Goal: Transaction & Acquisition: Purchase product/service

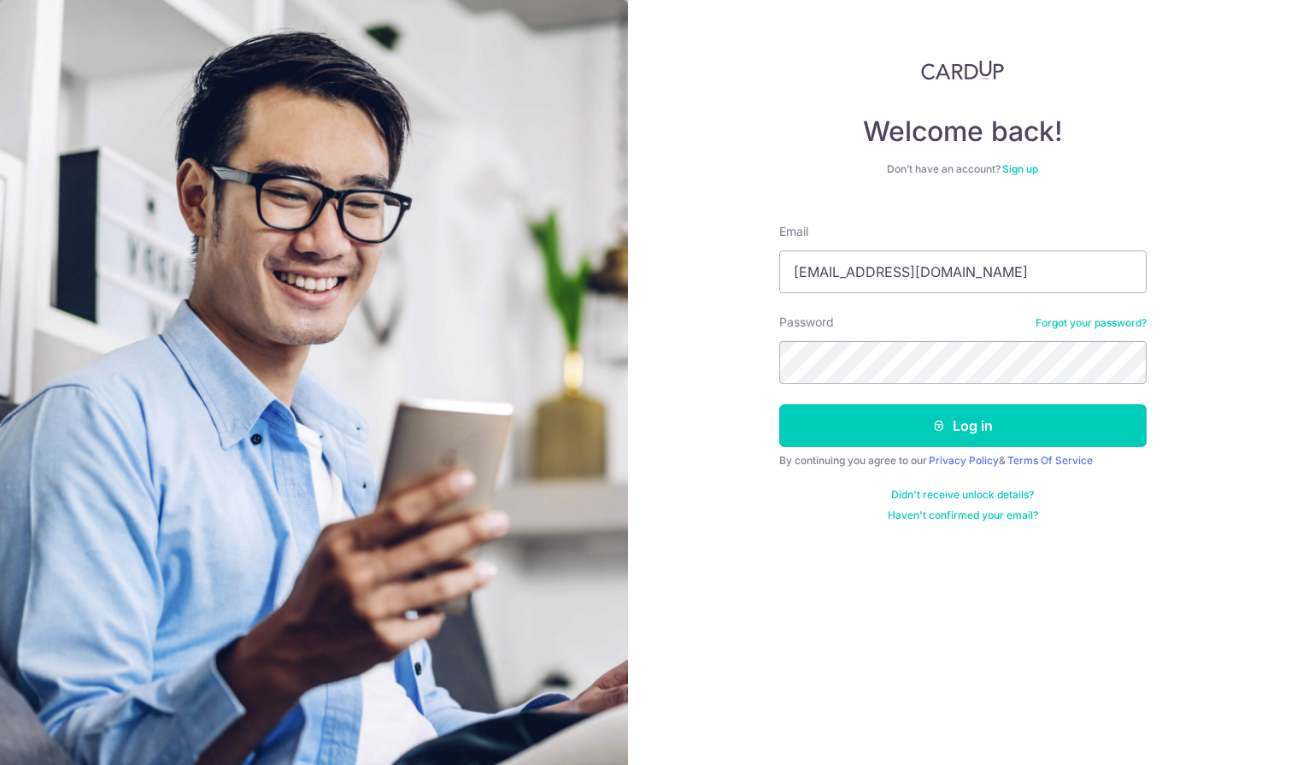
click at [779, 404] on button "Log in" at bounding box center [962, 425] width 367 height 43
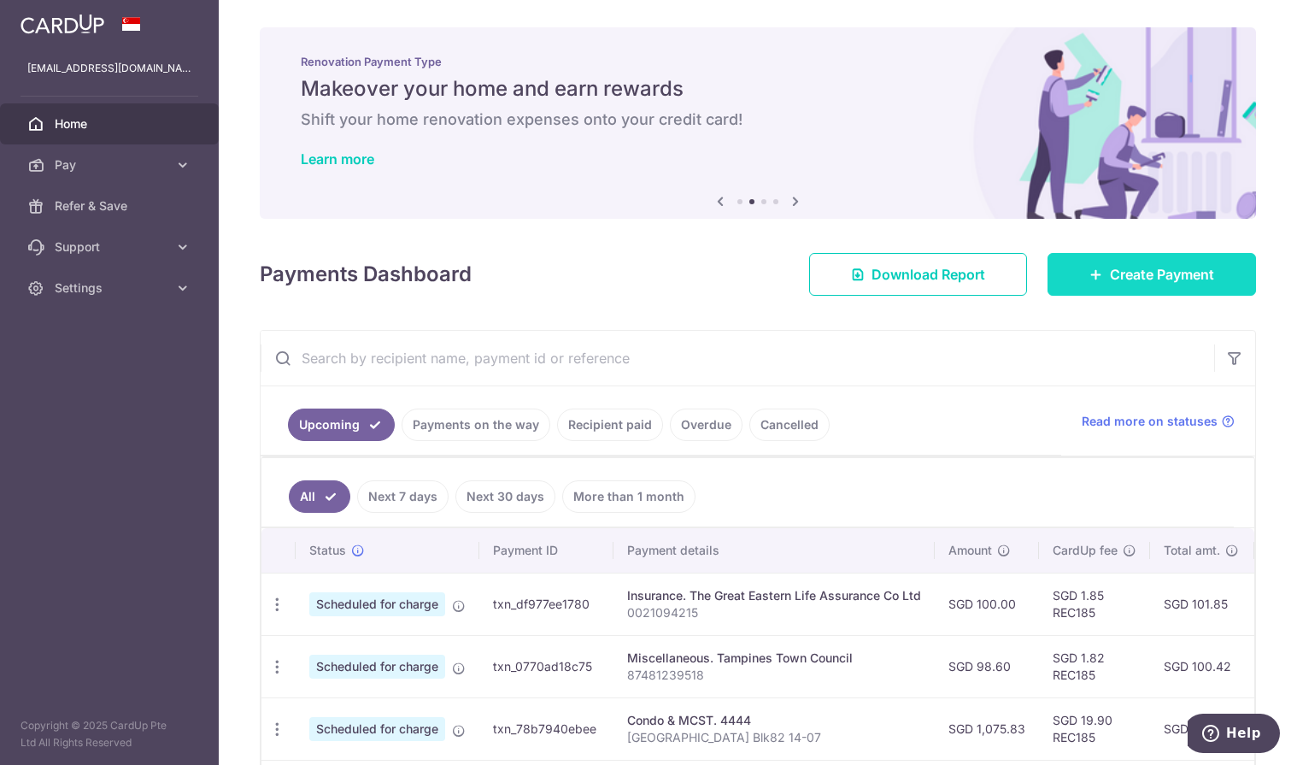
click at [1151, 271] on span "Create Payment" at bounding box center [1162, 274] width 104 height 21
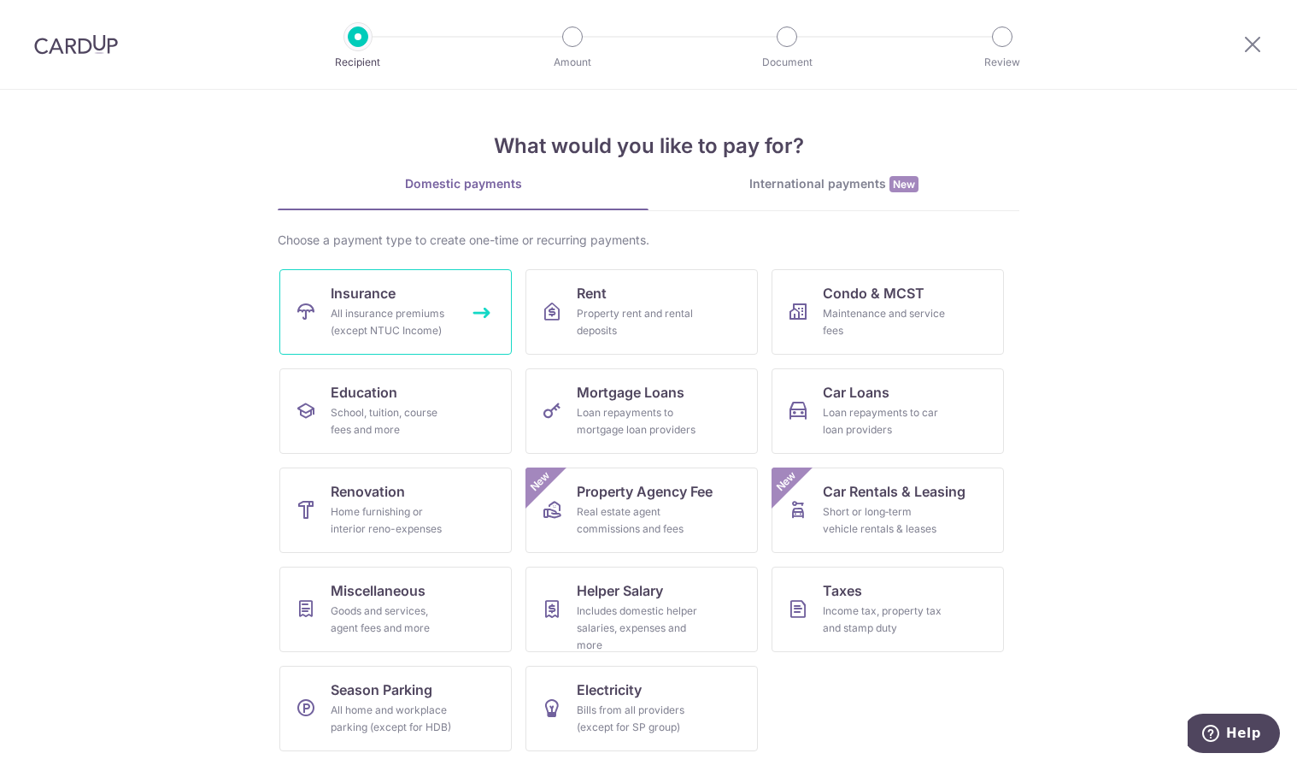
click at [358, 320] on div "All insurance premiums (except NTUC Income)" at bounding box center [392, 322] width 123 height 34
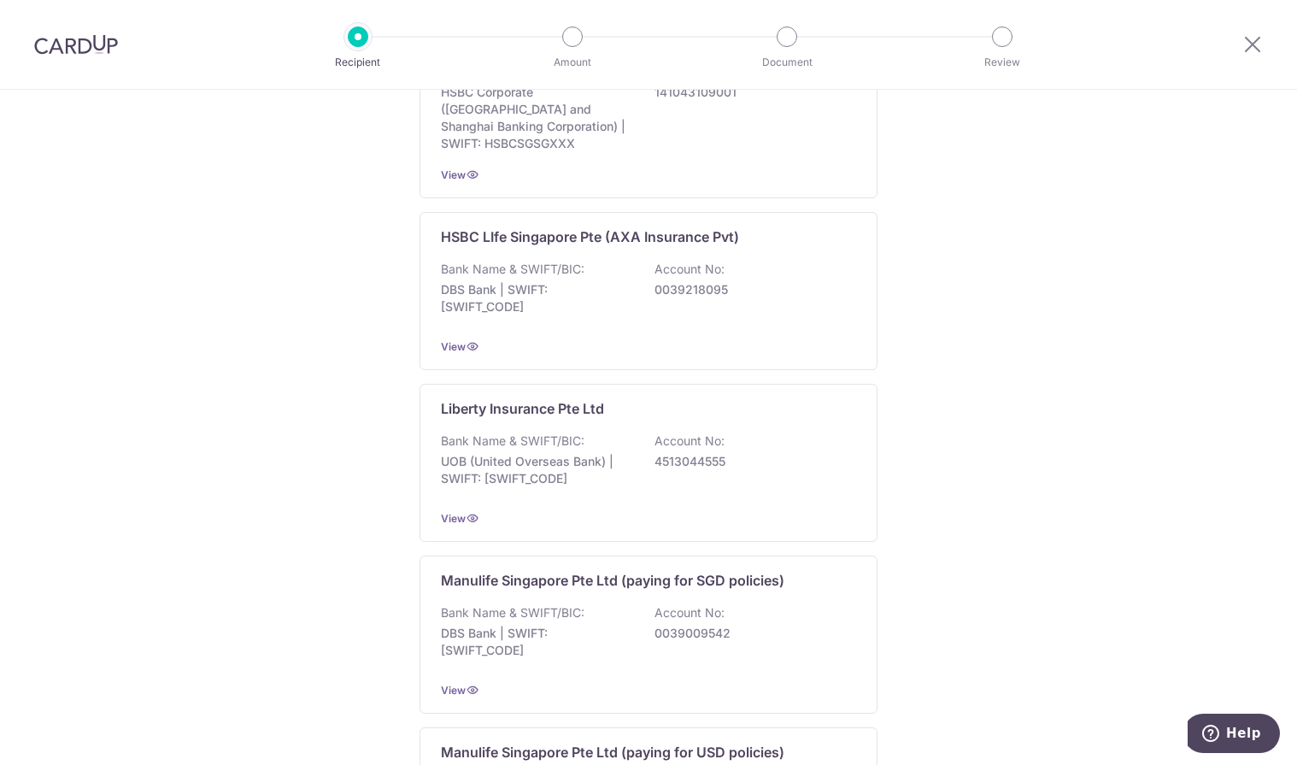
scroll to position [1605, 0]
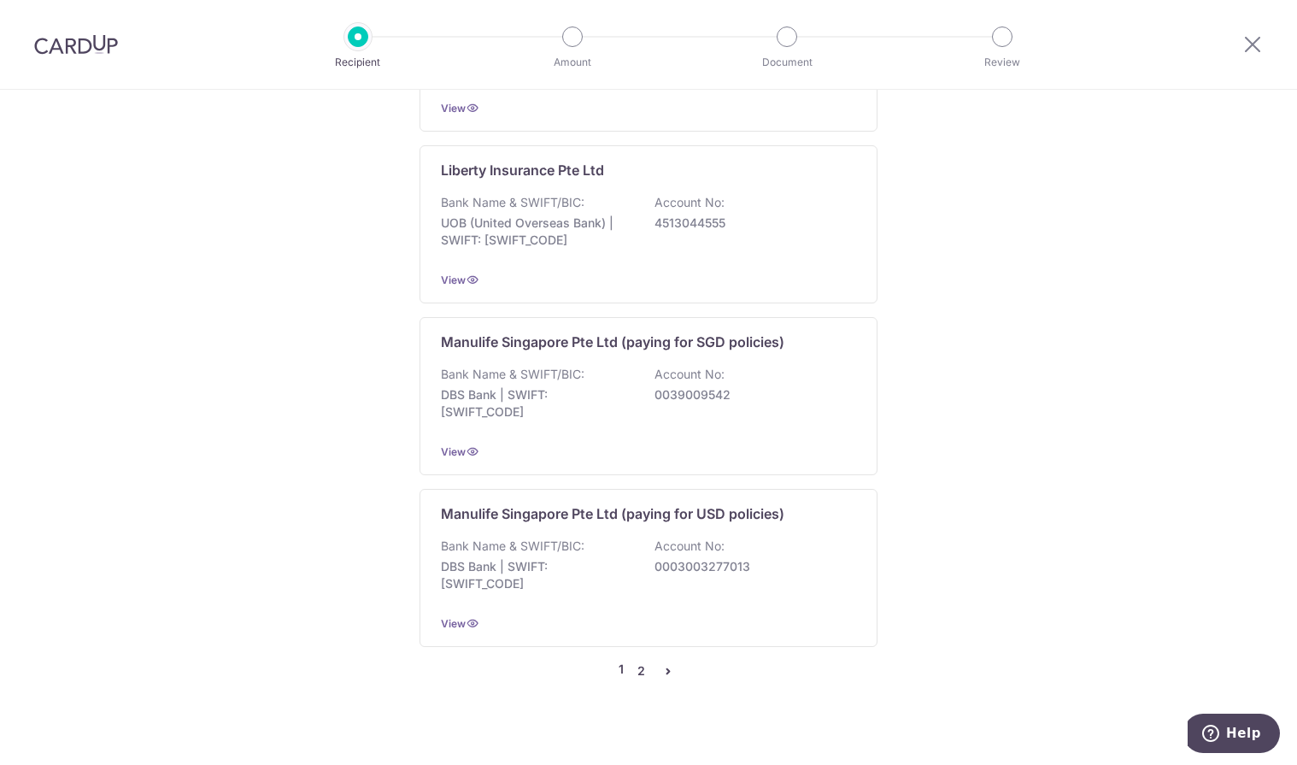
click at [635, 660] on link "2" at bounding box center [640, 670] width 21 height 21
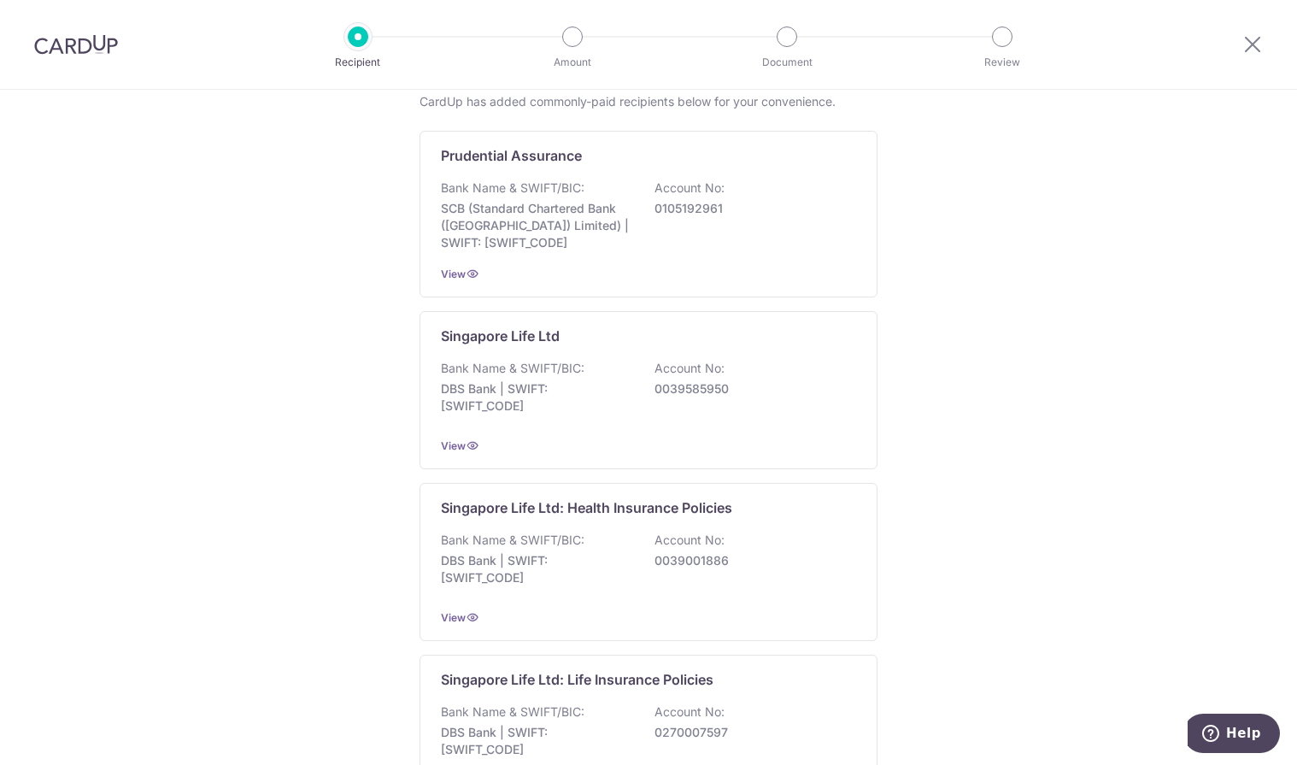
scroll to position [427, 0]
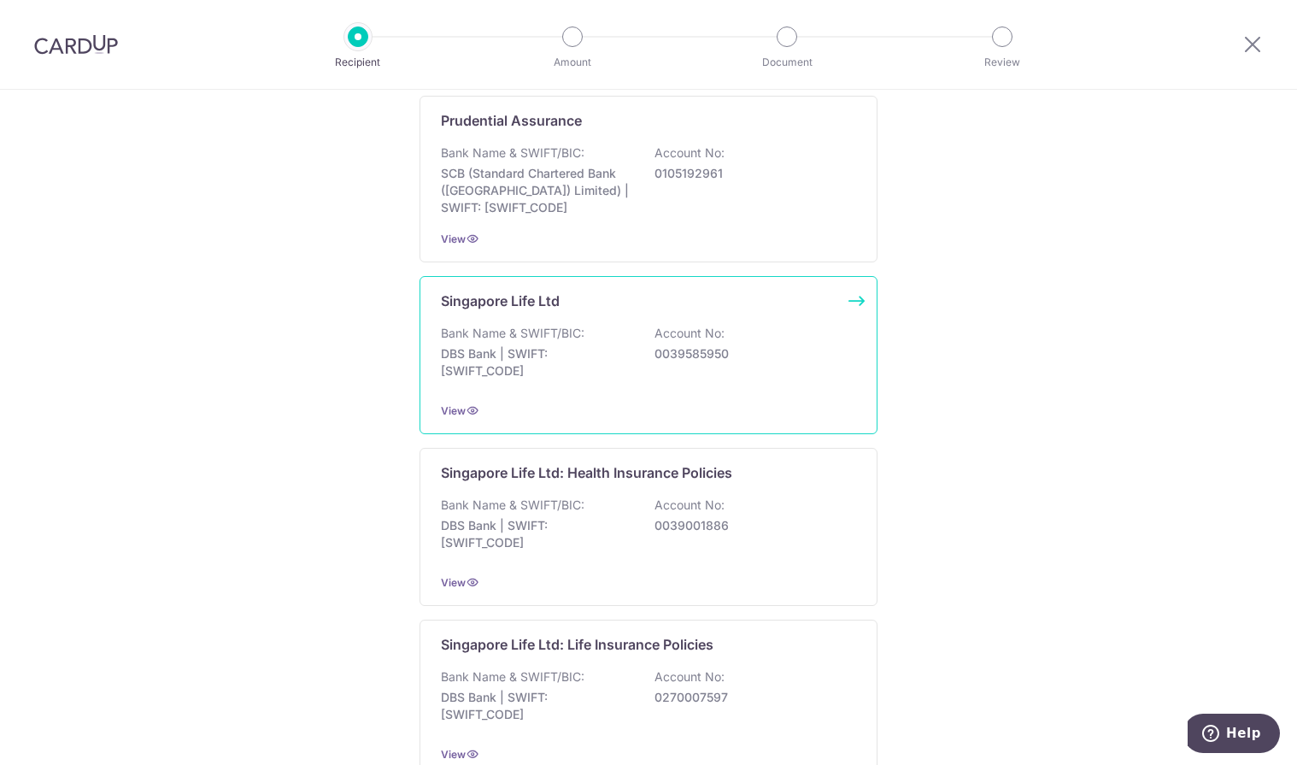
click at [706, 351] on p "0039585950" at bounding box center [749, 353] width 191 height 17
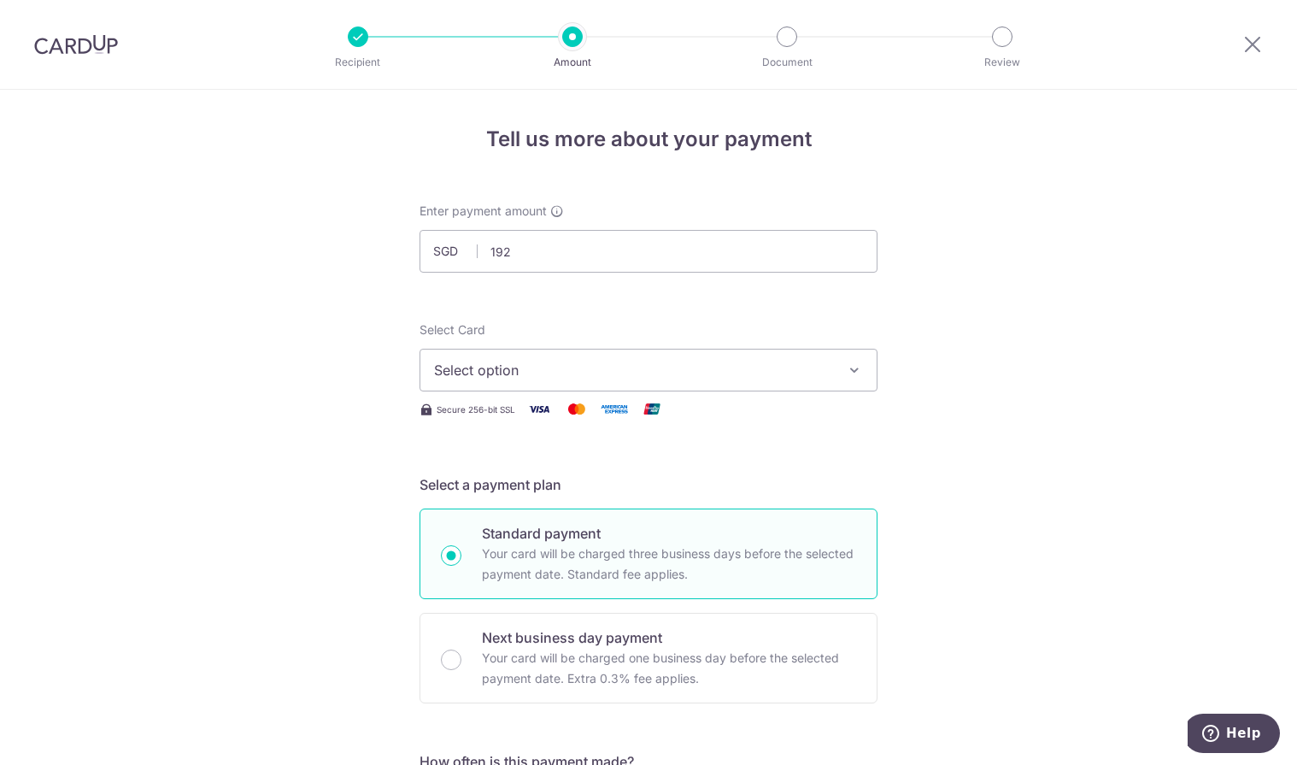
type input "192.00"
click at [798, 361] on span "Select option" at bounding box center [633, 370] width 398 height 21
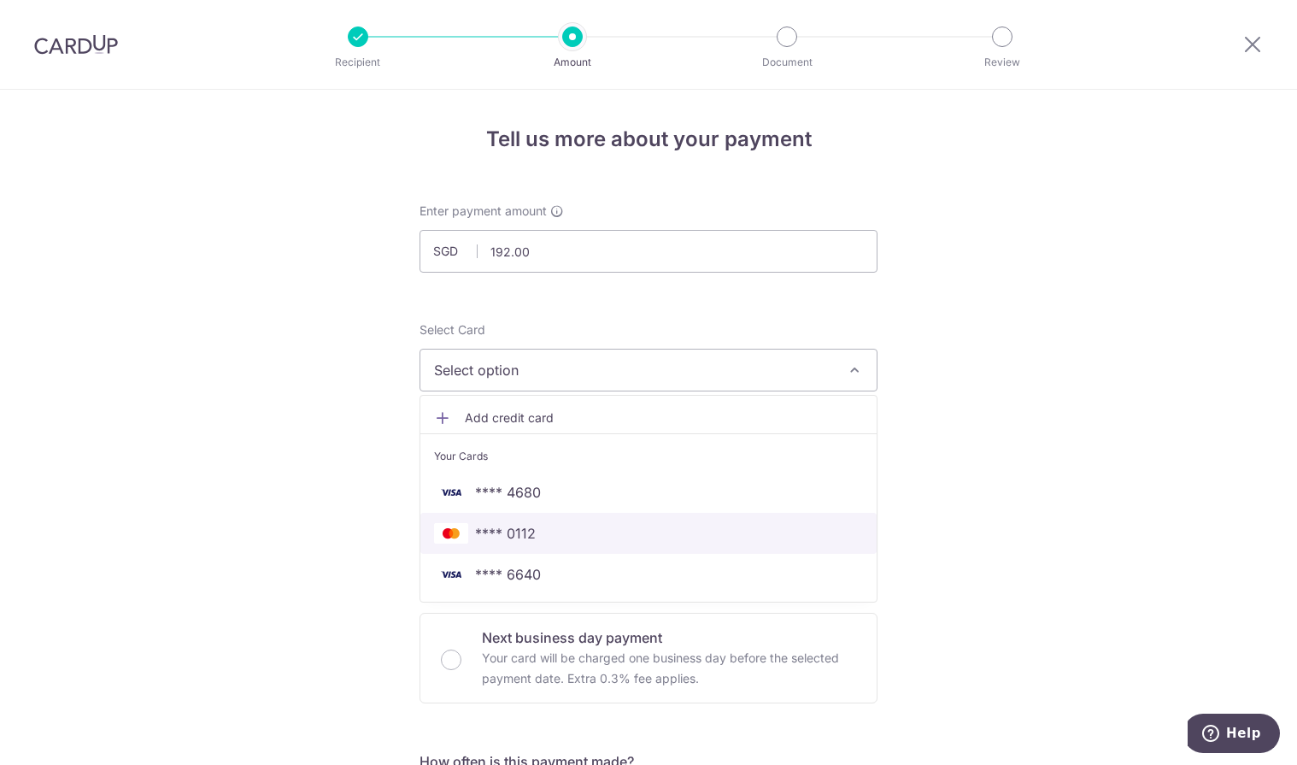
drag, startPoint x: 501, startPoint y: 533, endPoint x: 1062, endPoint y: 534, distance: 561.2
click at [501, 533] on span "**** 0112" at bounding box center [505, 533] width 61 height 21
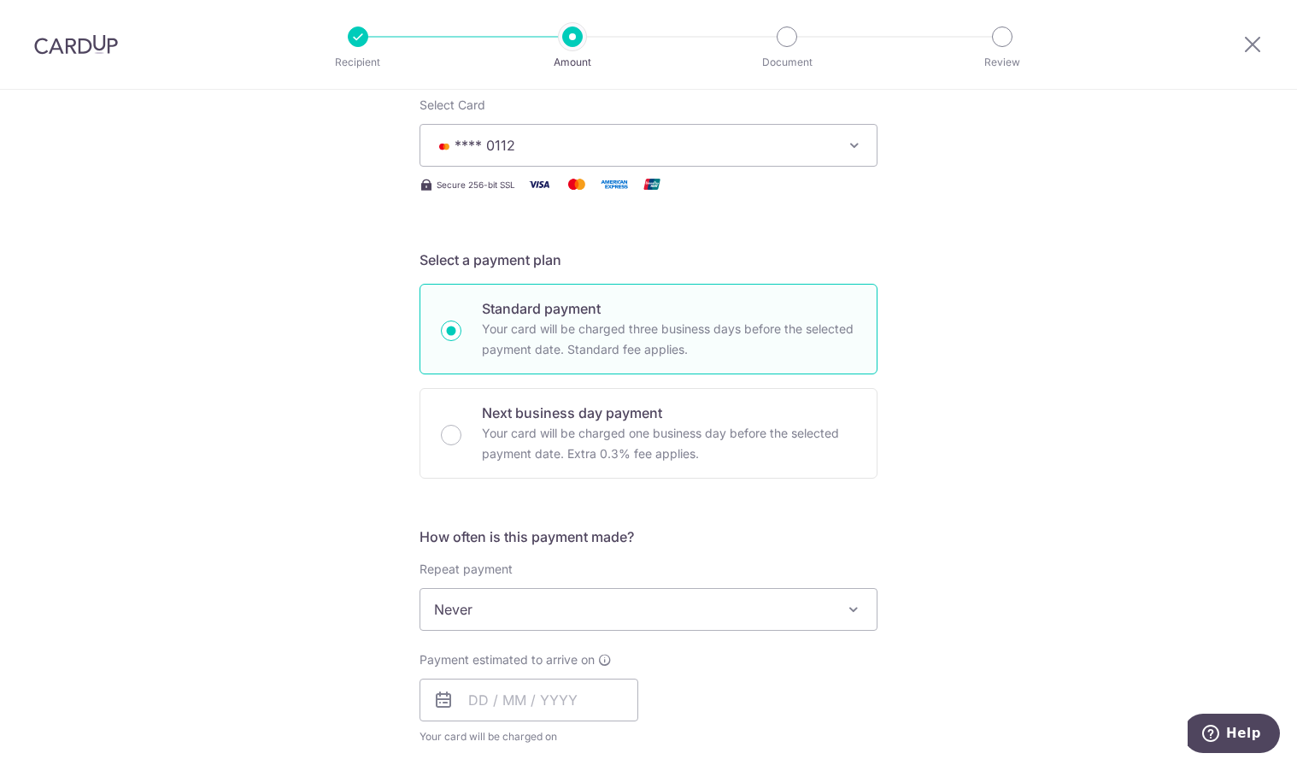
scroll to position [342, 0]
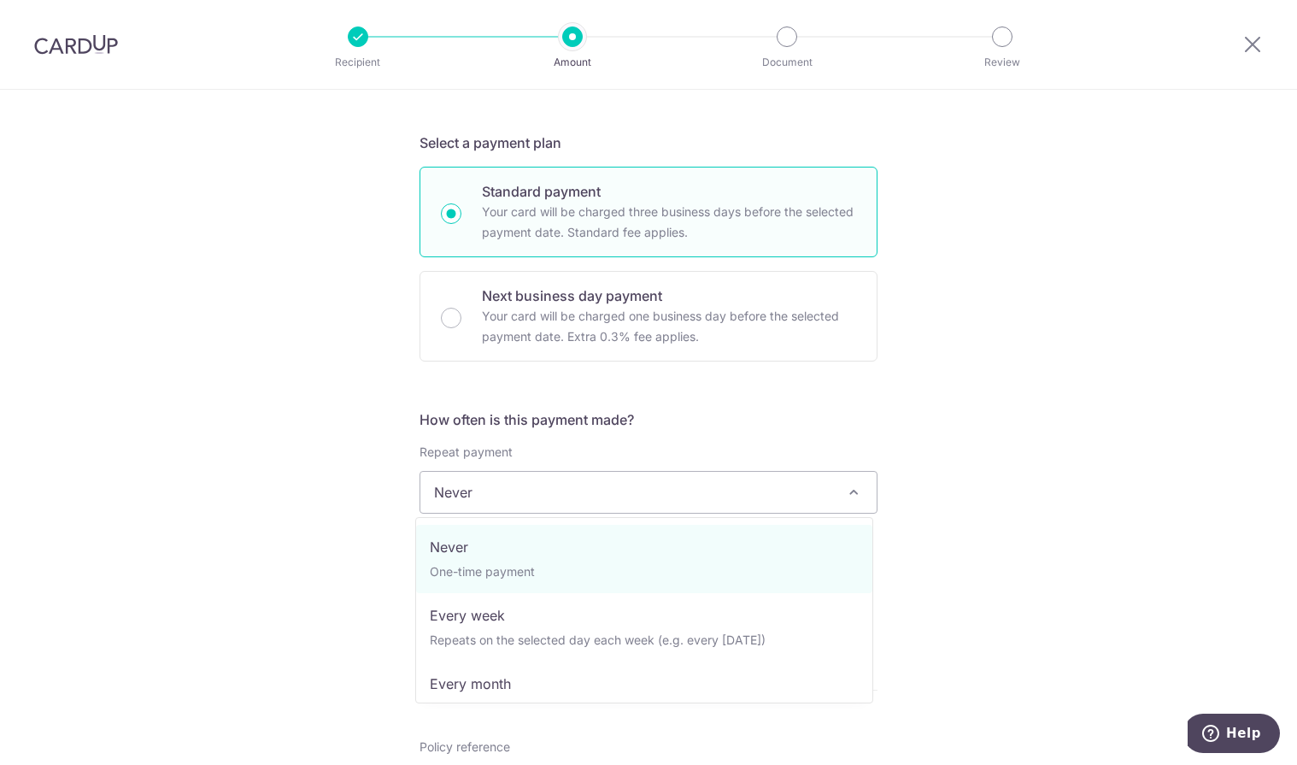
click at [847, 498] on span at bounding box center [853, 492] width 21 height 21
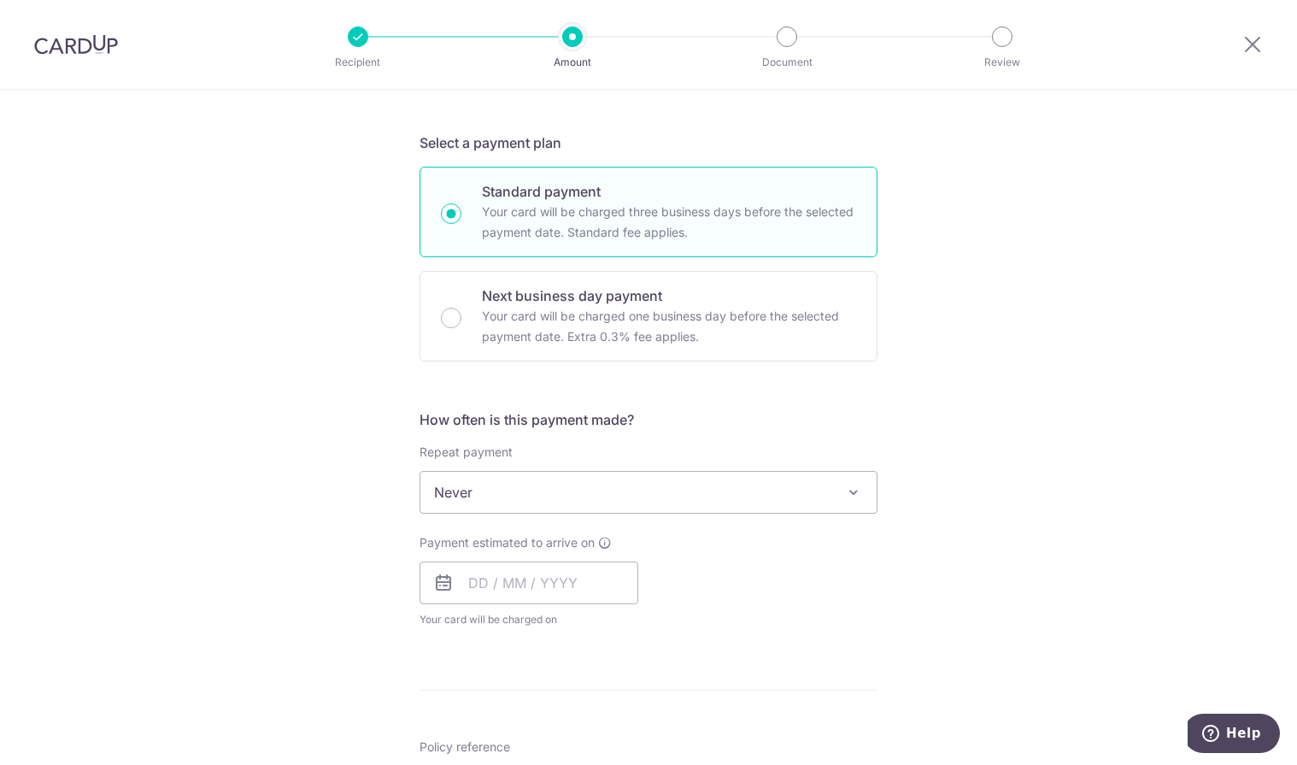
click at [1014, 506] on div "Tell us more about your payment Enter payment amount SGD 192.00 192.00 Select C…" at bounding box center [648, 520] width 1297 height 1545
click at [858, 497] on span at bounding box center [853, 492] width 21 height 21
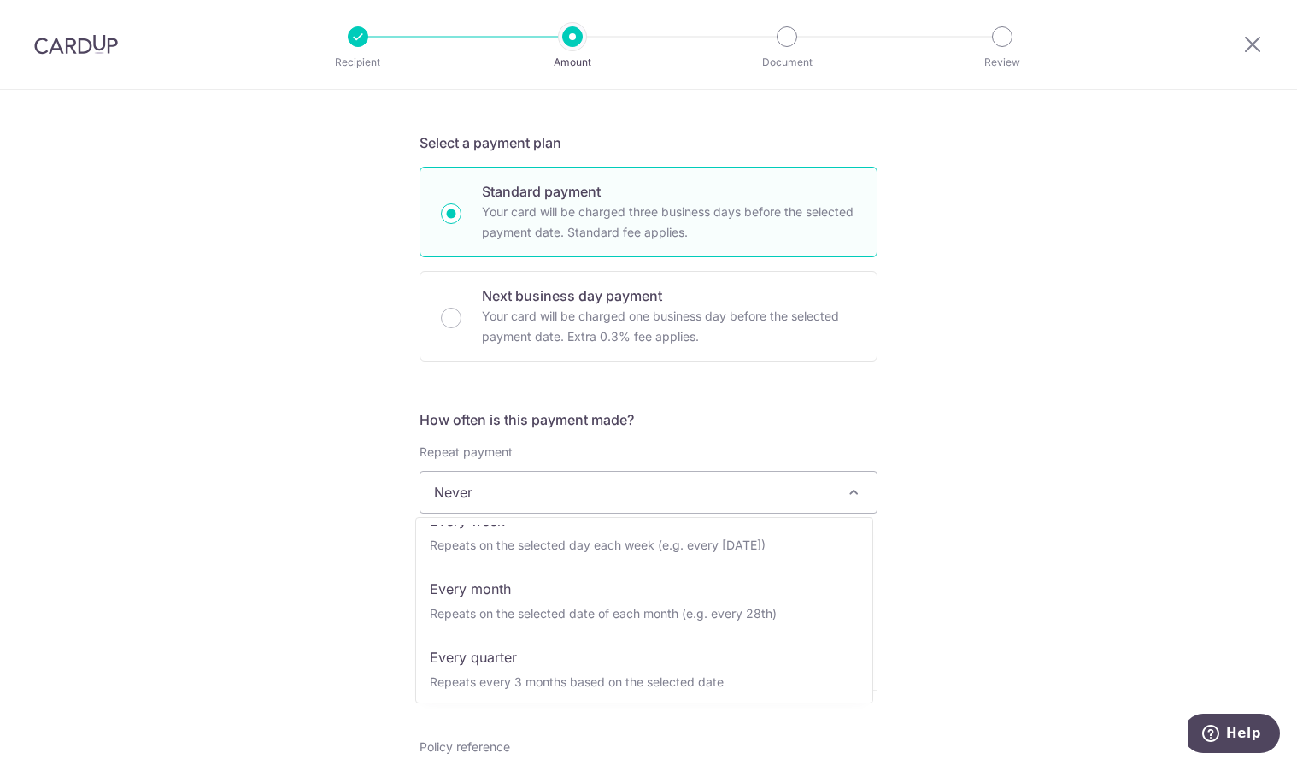
scroll to position [120, 0]
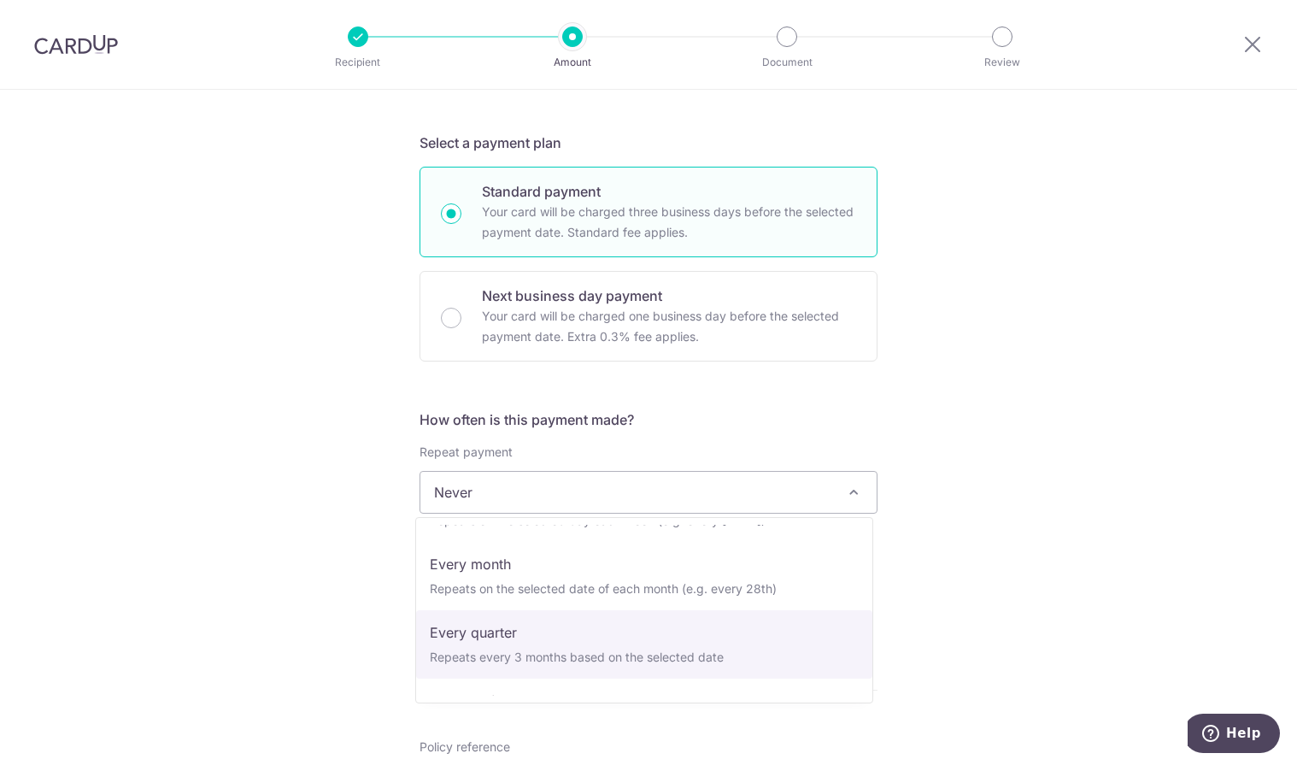
select select "4"
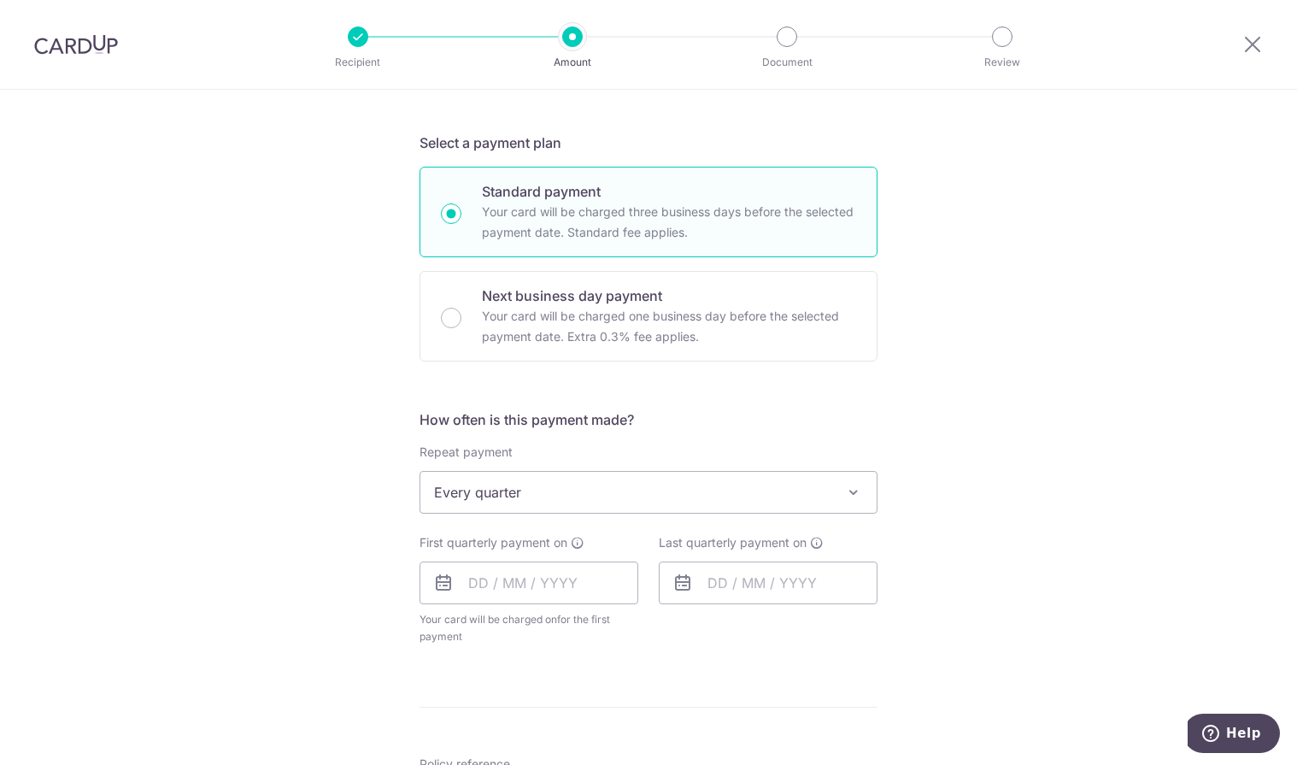
scroll to position [598, 0]
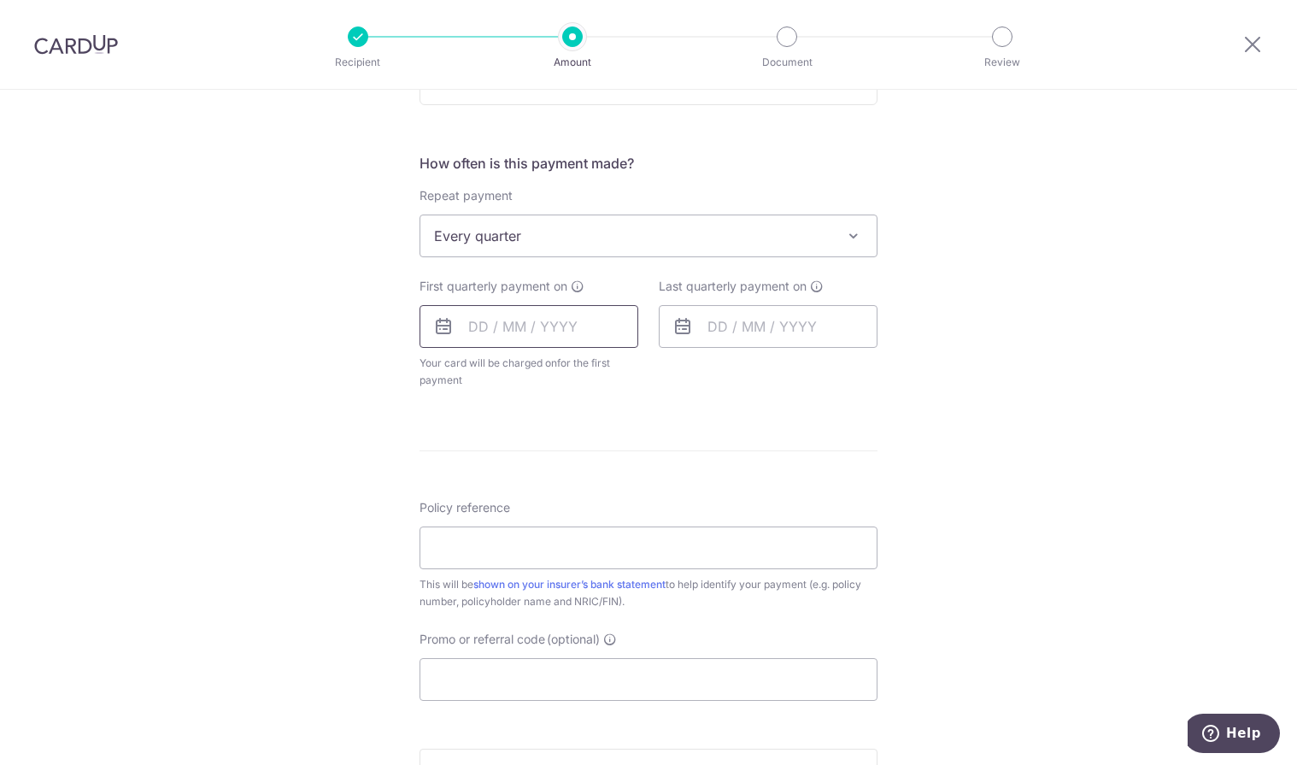
click at [585, 326] on input "text" at bounding box center [528, 326] width 219 height 43
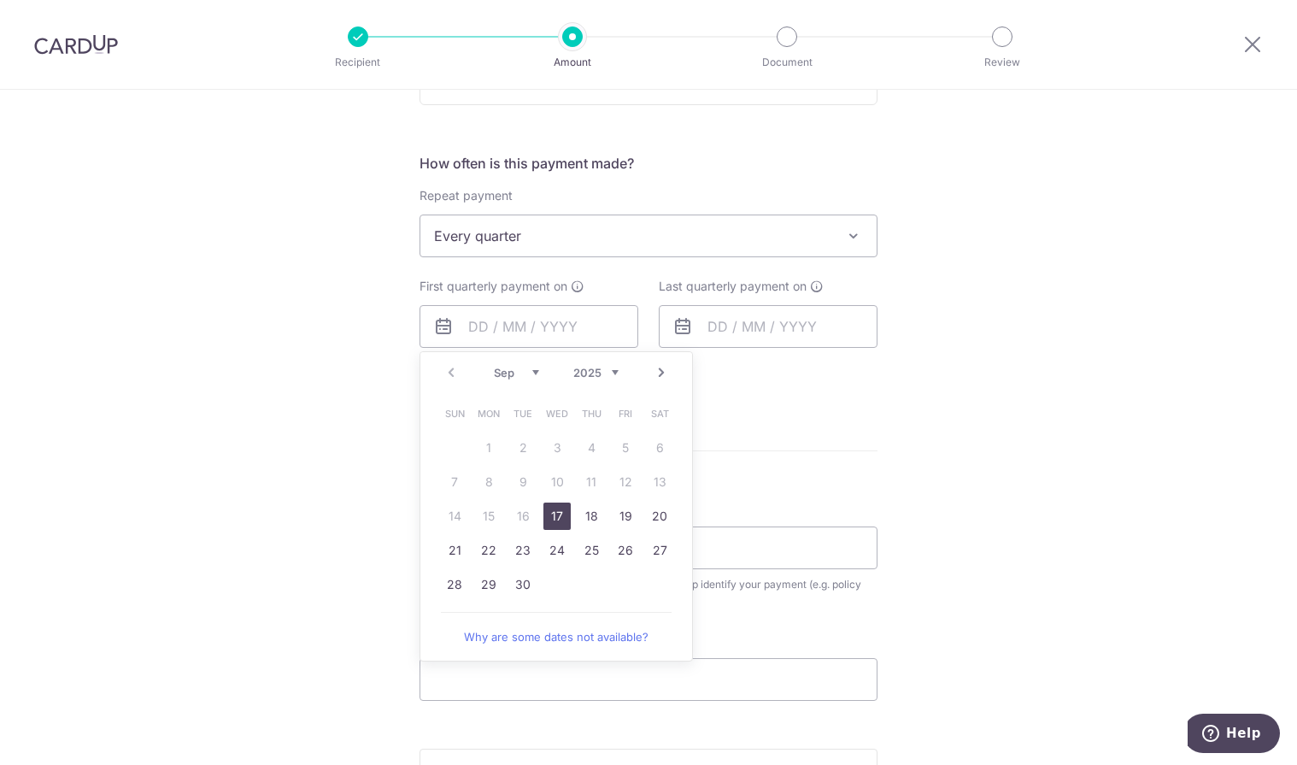
click at [548, 518] on link "17" at bounding box center [556, 515] width 27 height 27
type input "[DATE]"
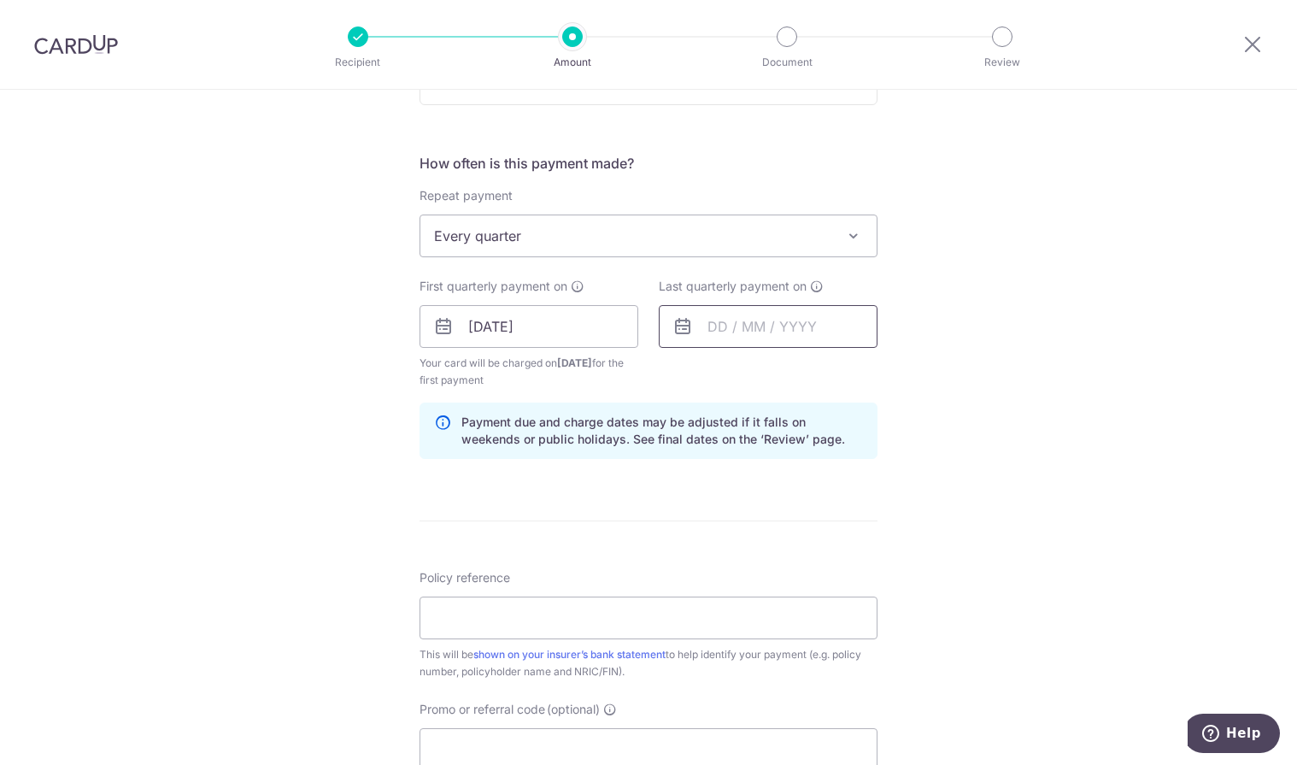
click at [775, 326] on input "text" at bounding box center [768, 326] width 219 height 43
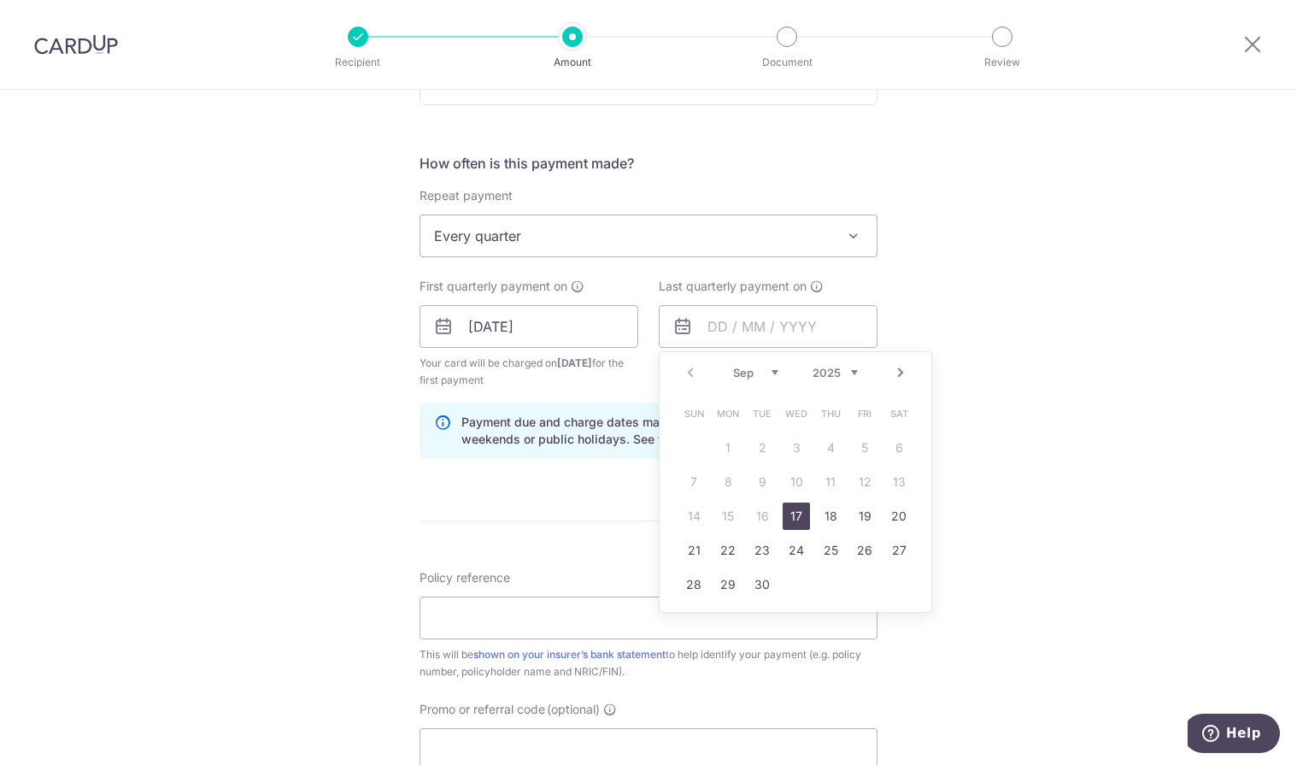
click at [893, 370] on link "Next" at bounding box center [900, 372] width 21 height 21
click at [891, 367] on link "Next" at bounding box center [900, 372] width 21 height 21
click at [793, 595] on link "31" at bounding box center [795, 584] width 27 height 27
type input "31/12/2025"
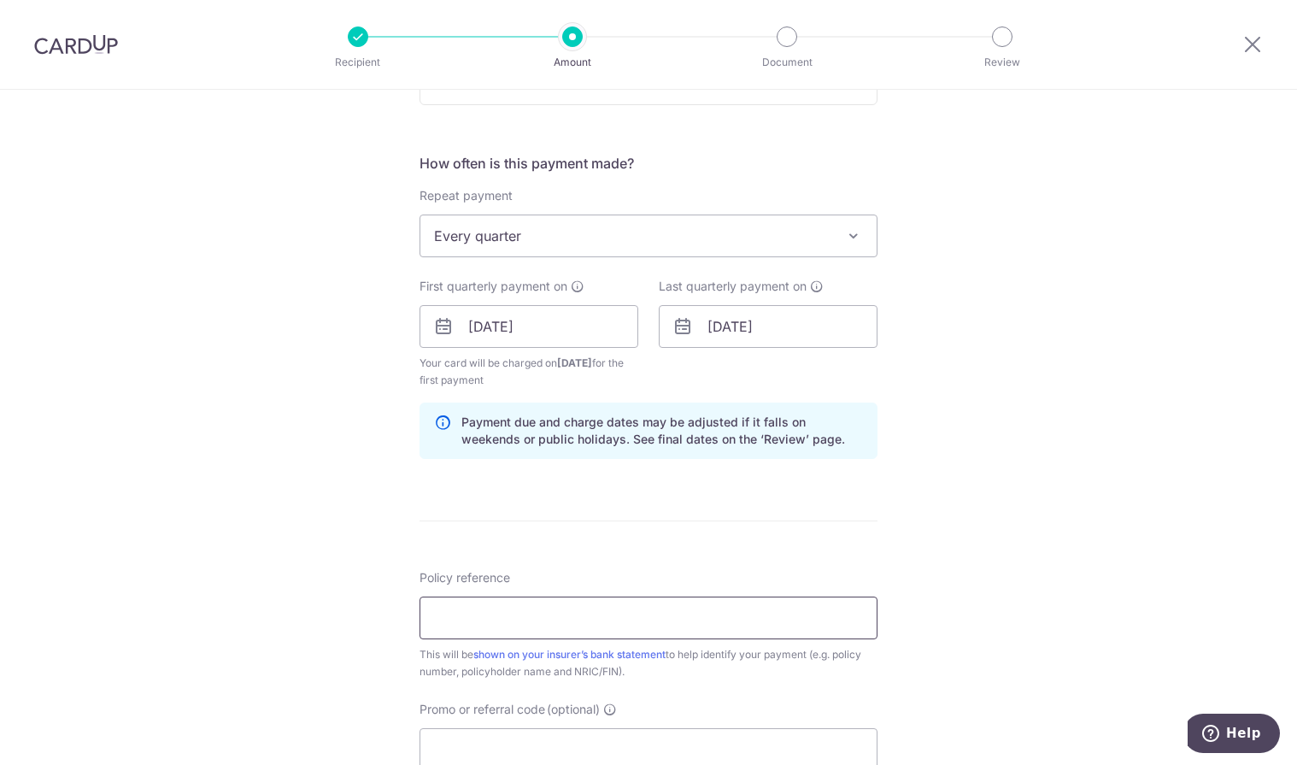
click at [636, 624] on input "Policy reference" at bounding box center [648, 617] width 458 height 43
type input "L1591990"
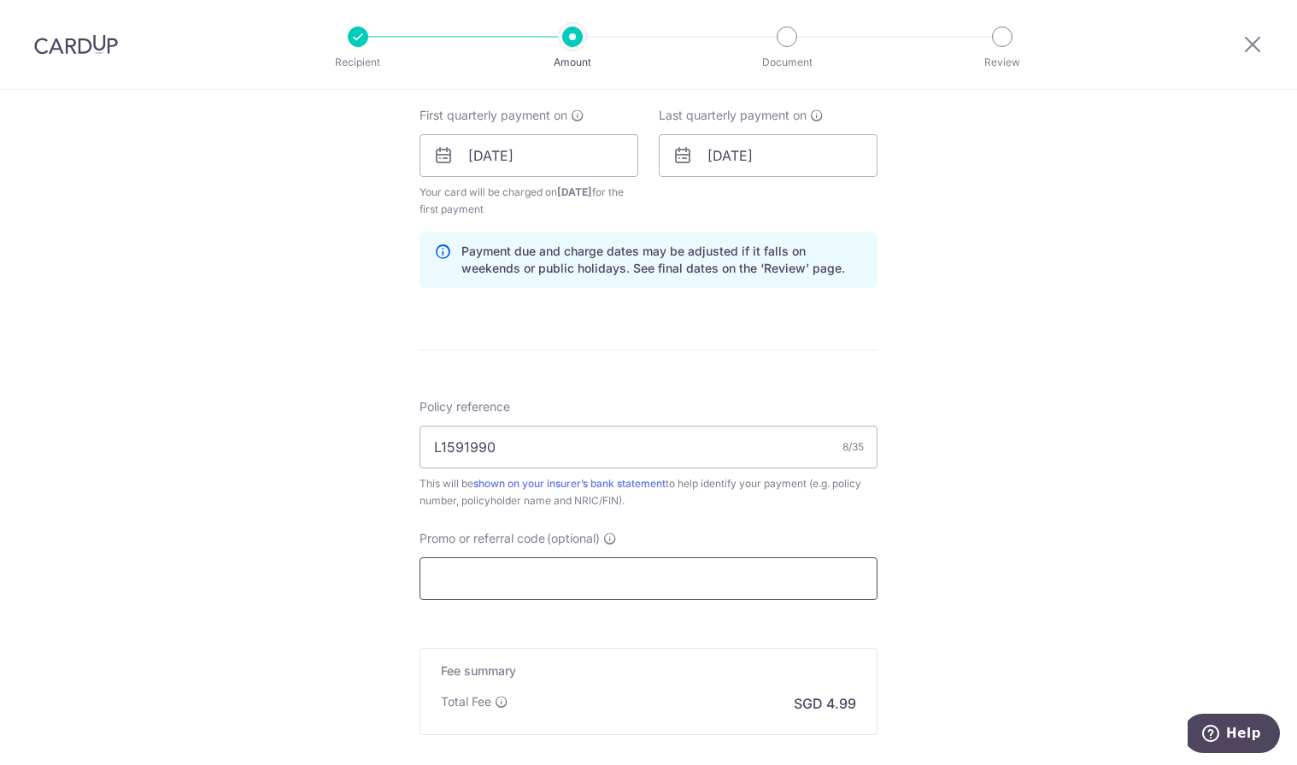
click at [665, 569] on input "Promo or referral code (optional)" at bounding box center [648, 578] width 458 height 43
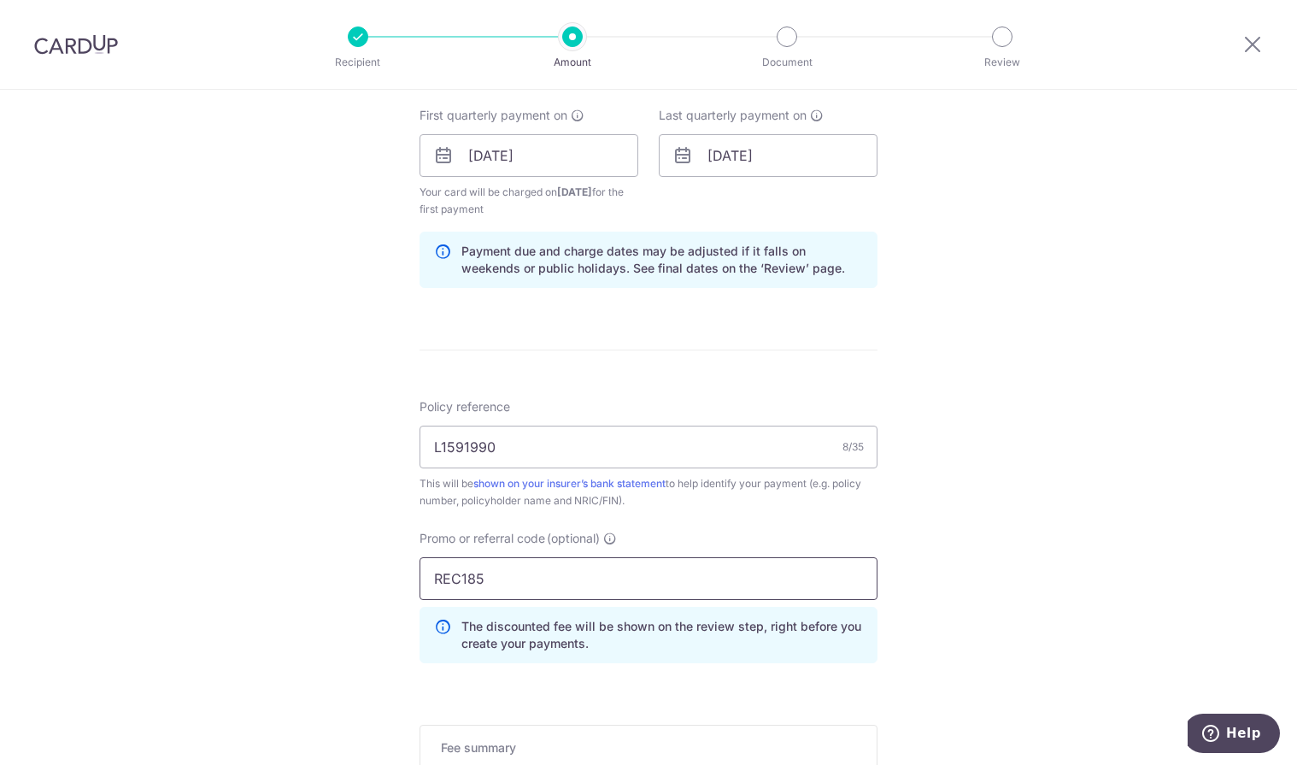
type input "REC185"
click at [1029, 611] on div "Tell us more about your payment Enter payment amount SGD 192.00 192.00 Select C…" at bounding box center [648, 175] width 1297 height 1709
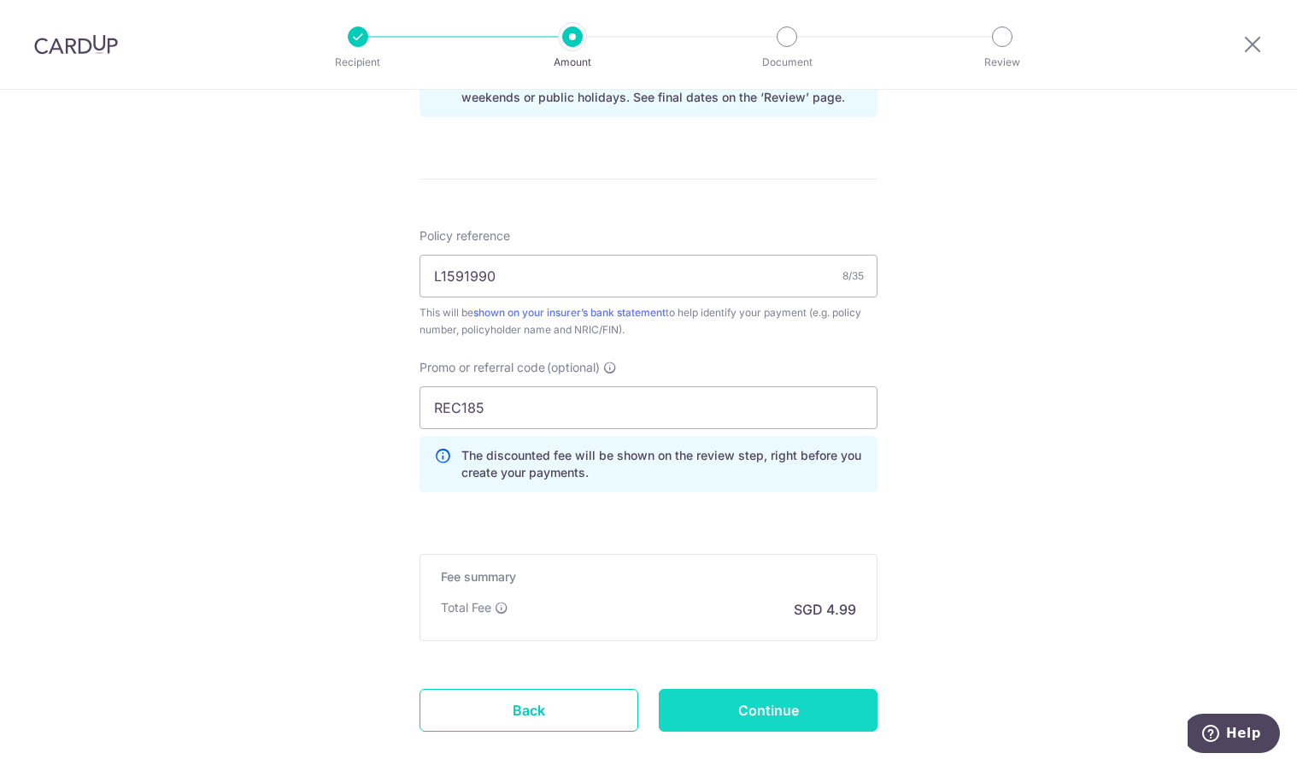
click at [796, 706] on input "Continue" at bounding box center [768, 709] width 219 height 43
type input "Create Schedule"
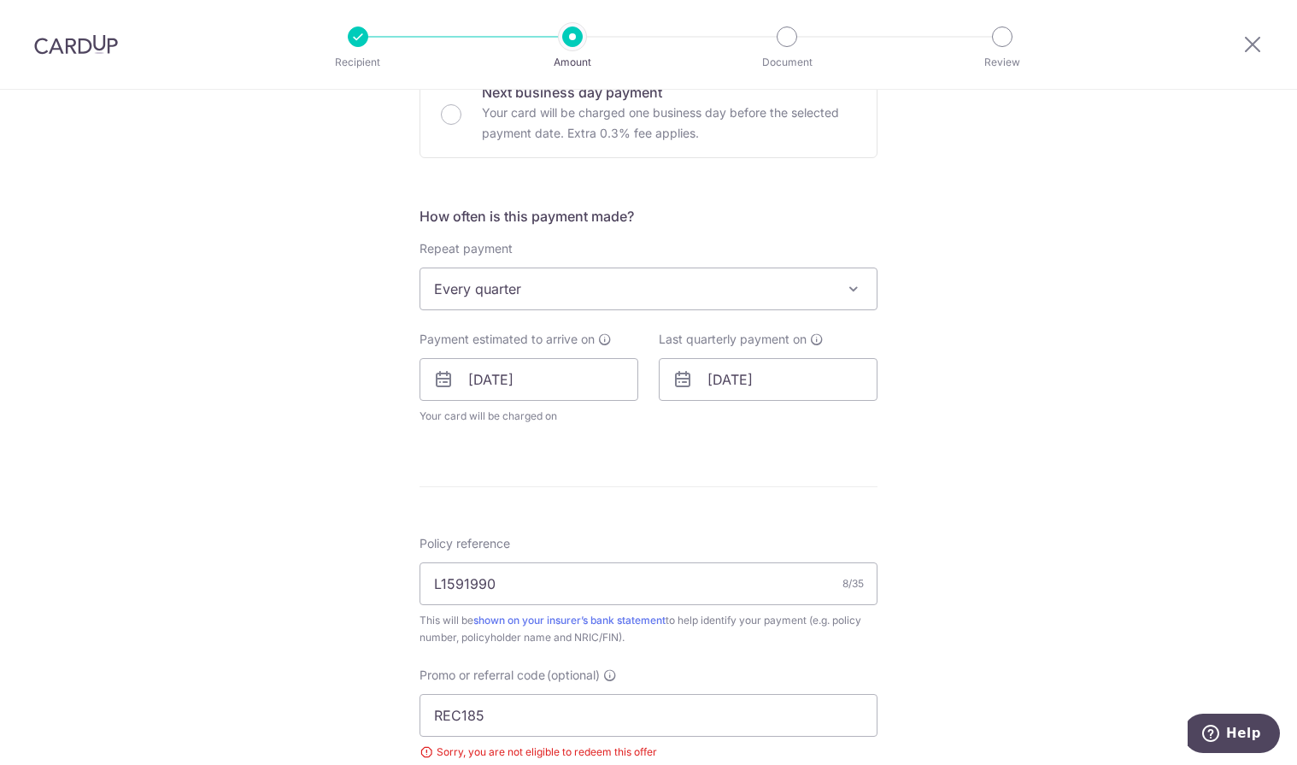
scroll to position [544, 0]
click at [847, 293] on span at bounding box center [853, 289] width 21 height 21
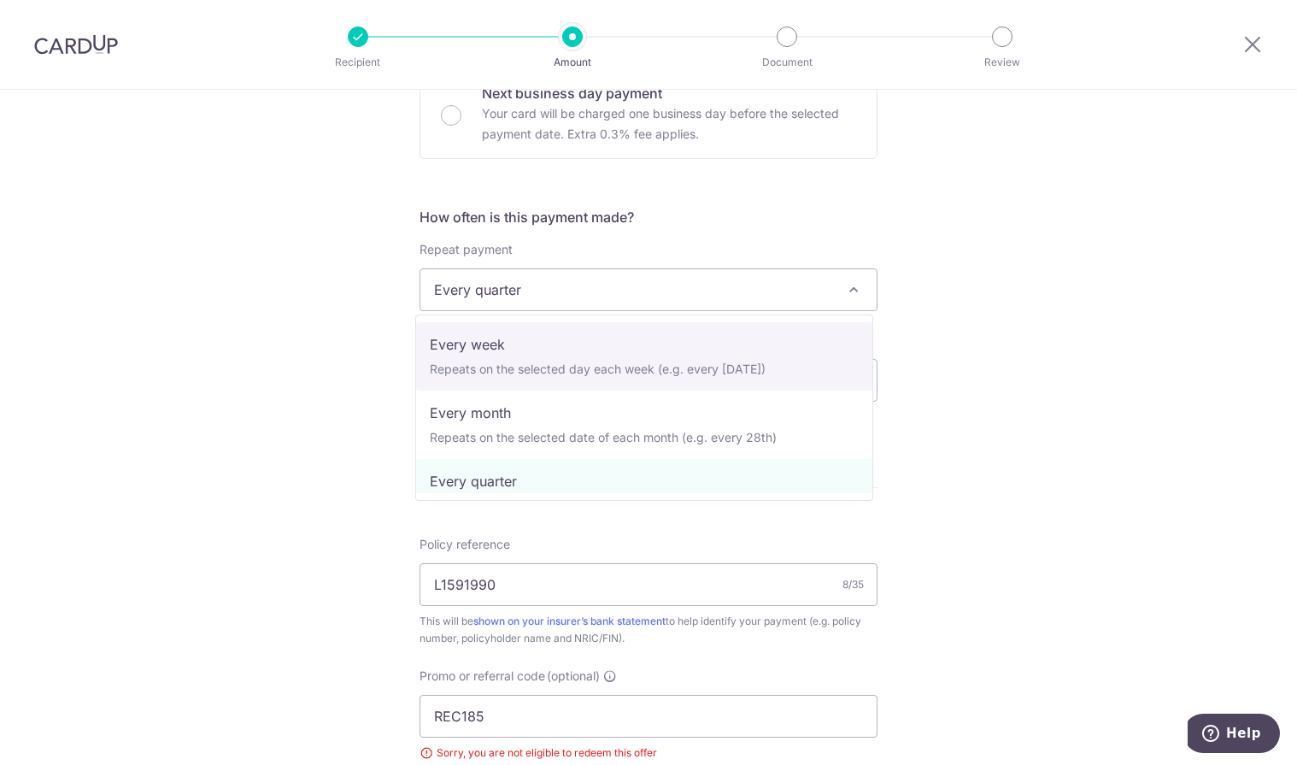
scroll to position [0, 0]
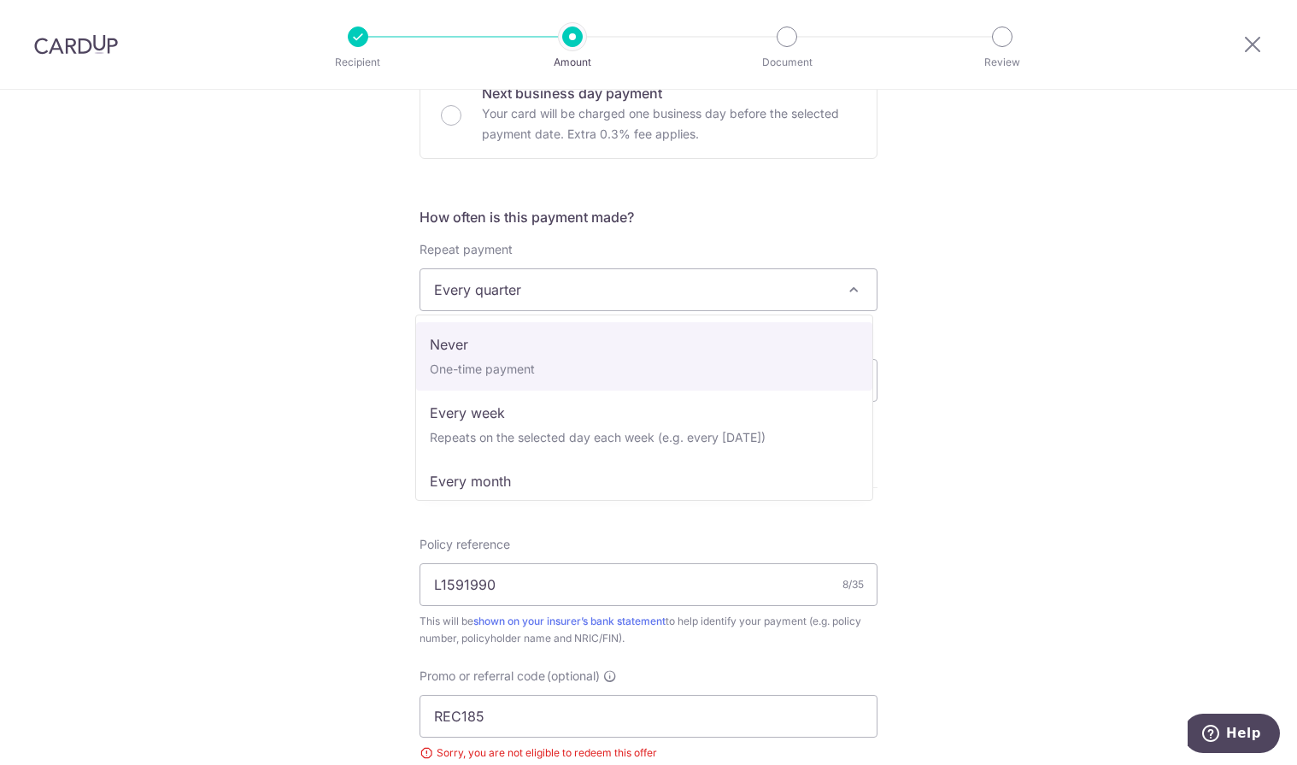
select select "1"
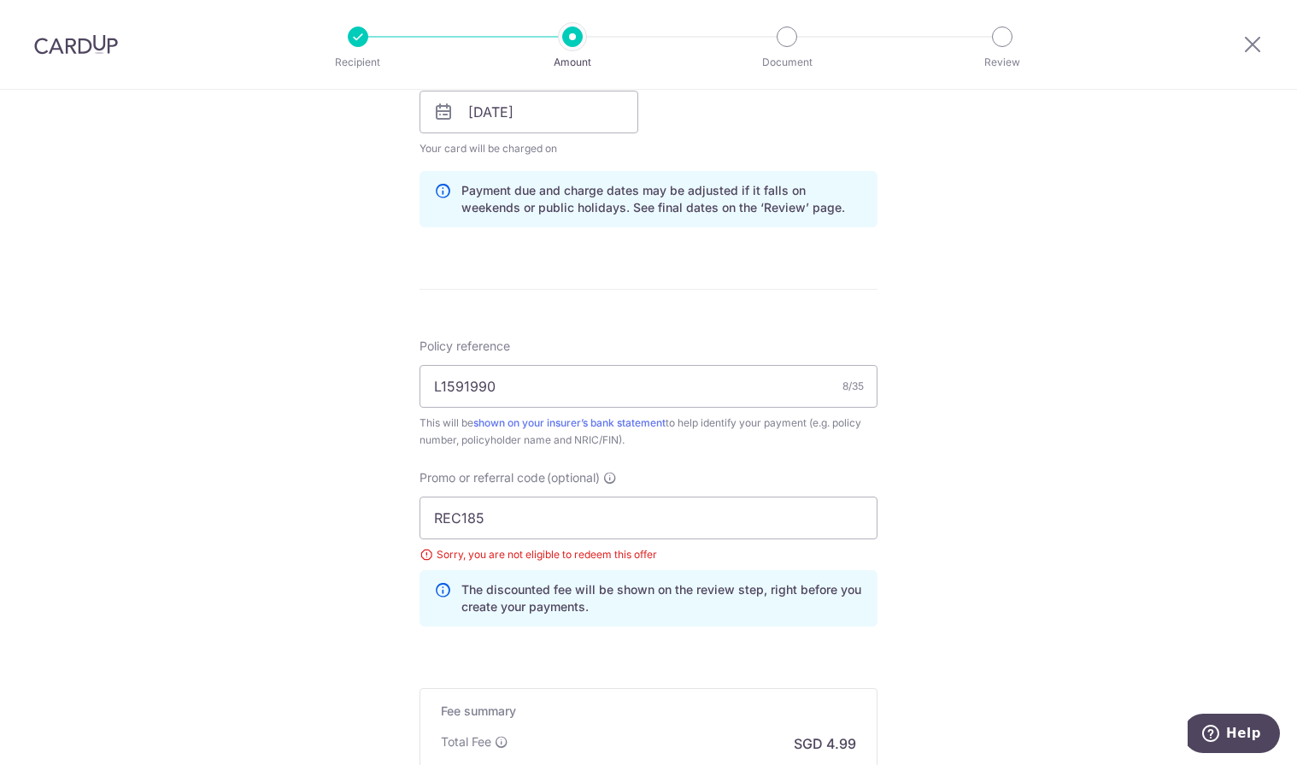
scroll to position [886, 0]
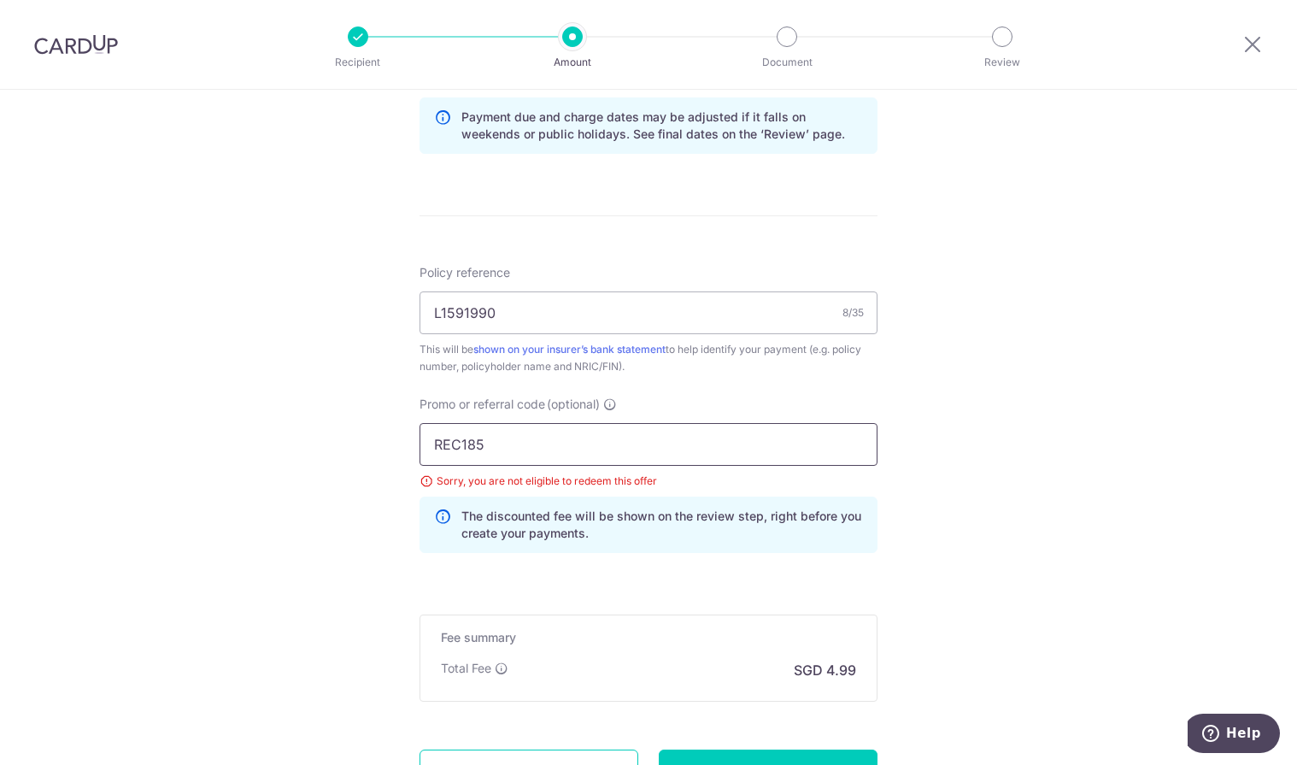
click at [546, 439] on input "REC185" at bounding box center [648, 444] width 458 height 43
drag, startPoint x: 556, startPoint y: 446, endPoint x: 395, endPoint y: 453, distance: 160.7
click at [395, 453] on div "Tell us more about your payment Enter payment amount SGD 192.00 192.00 Select C…" at bounding box center [648, 62] width 1297 height 1716
type input "OFF225"
click at [1249, 525] on div "Tell us more about your payment Enter payment amount SGD 192.00 192.00 Select C…" at bounding box center [648, 62] width 1297 height 1716
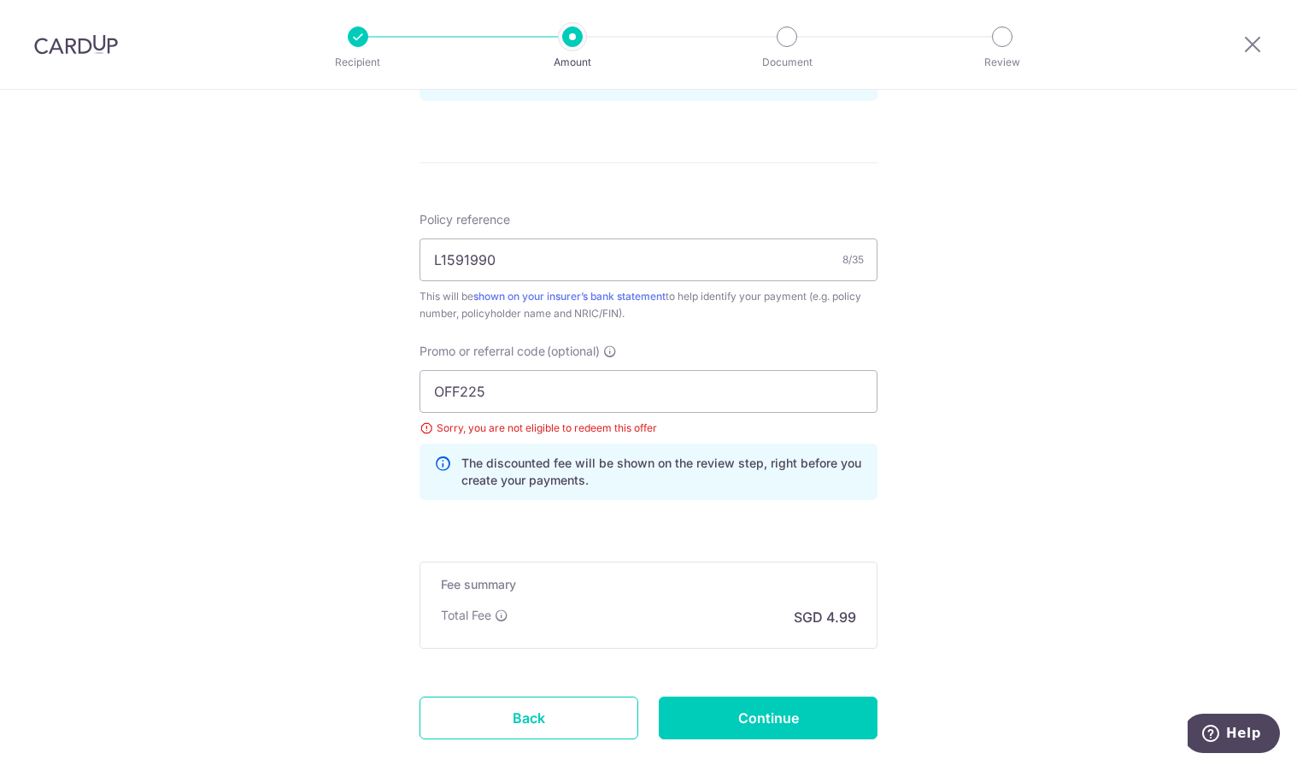
scroll to position [1041, 0]
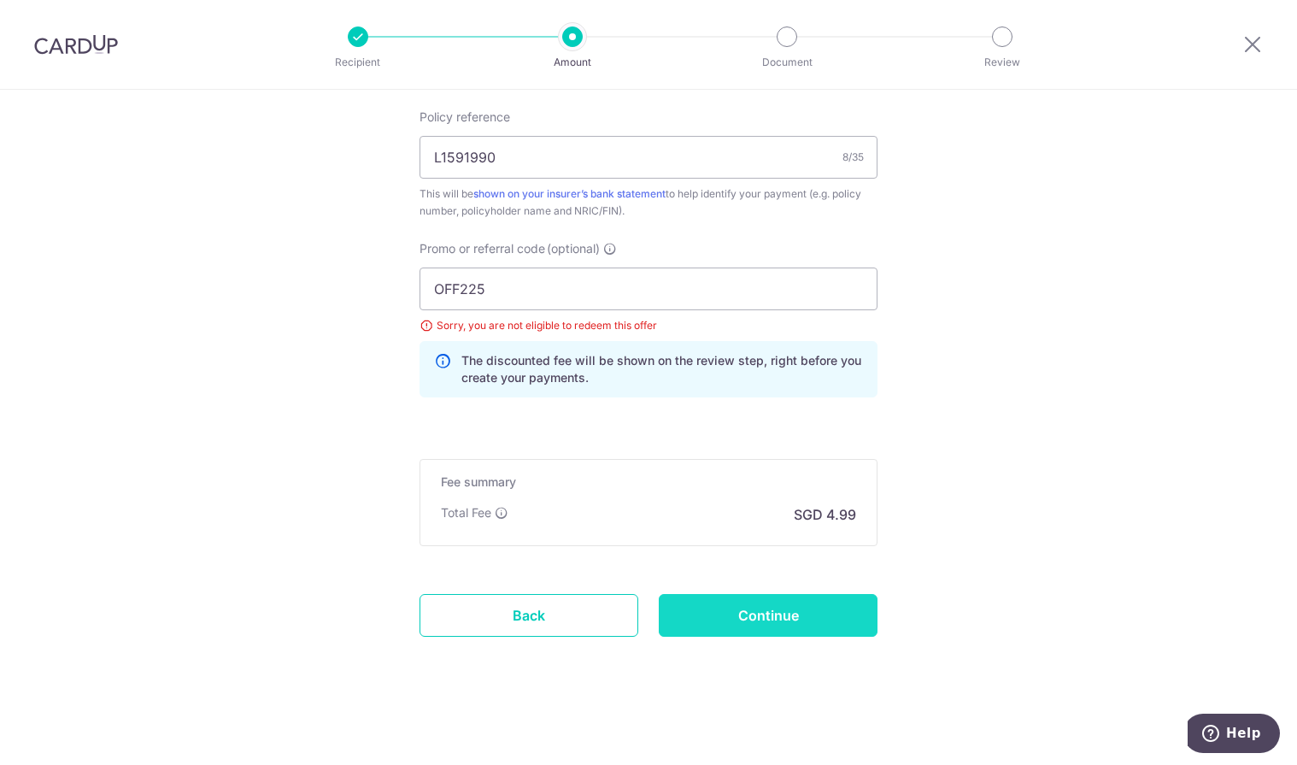
click at [793, 618] on input "Continue" at bounding box center [768, 615] width 219 height 43
type input "Update Schedule"
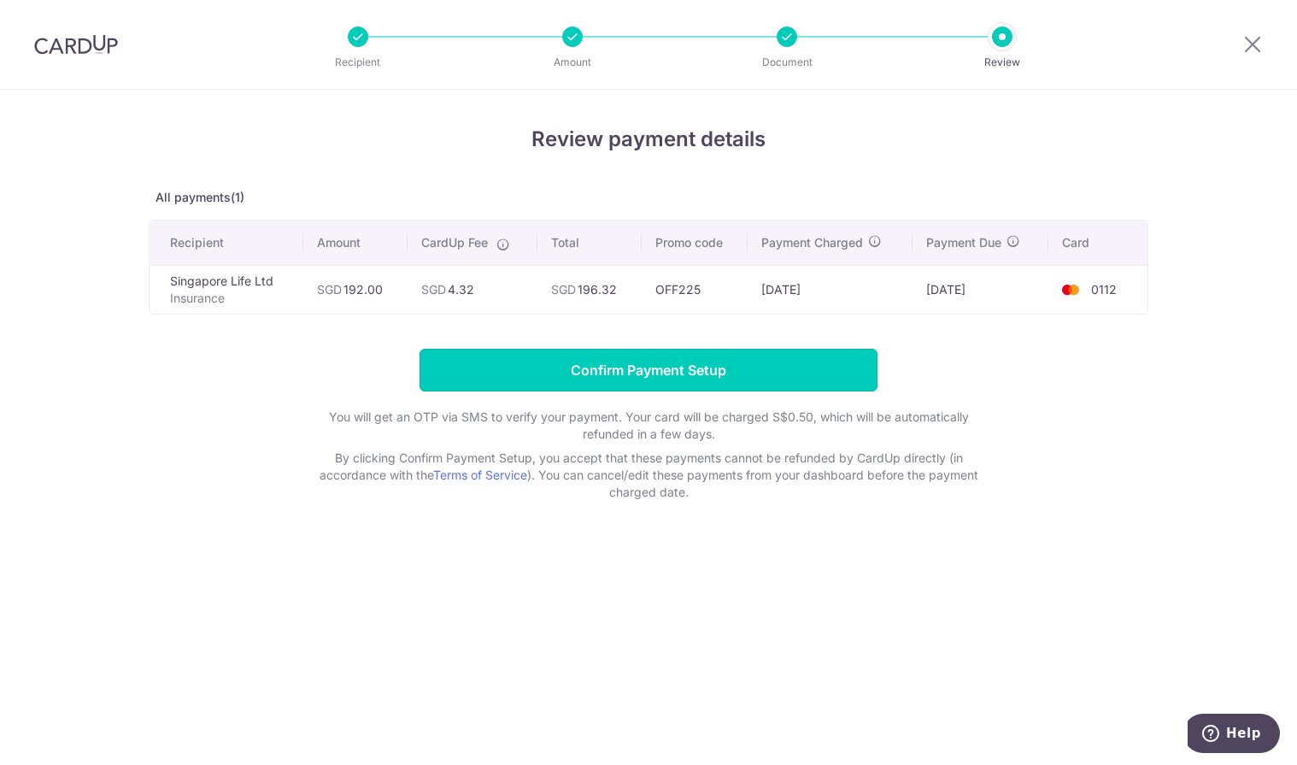
drag, startPoint x: 693, startPoint y: 369, endPoint x: 841, endPoint y: 423, distance: 157.3
click at [693, 369] on input "Confirm Payment Setup" at bounding box center [648, 370] width 458 height 43
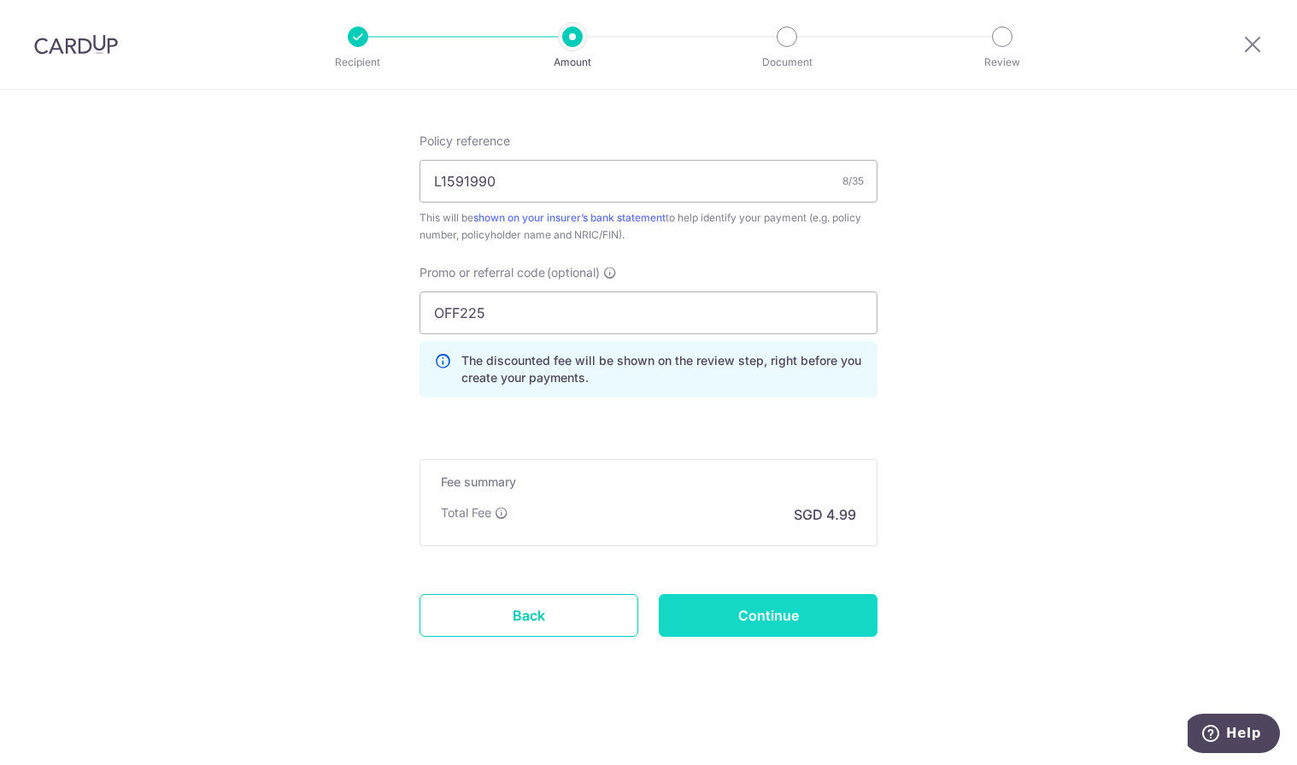
click at [858, 616] on input "Continue" at bounding box center [768, 615] width 219 height 43
type input "Update Schedule"
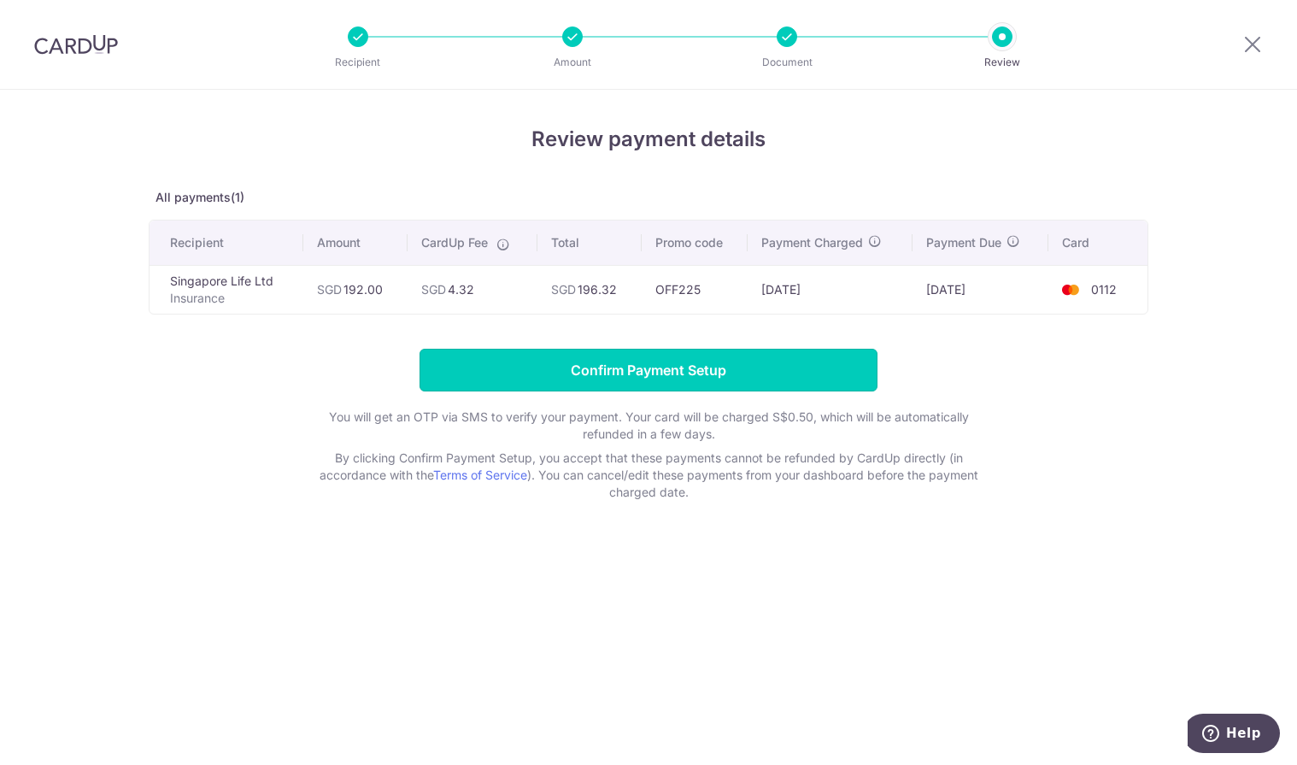
click at [758, 361] on input "Confirm Payment Setup" at bounding box center [648, 370] width 458 height 43
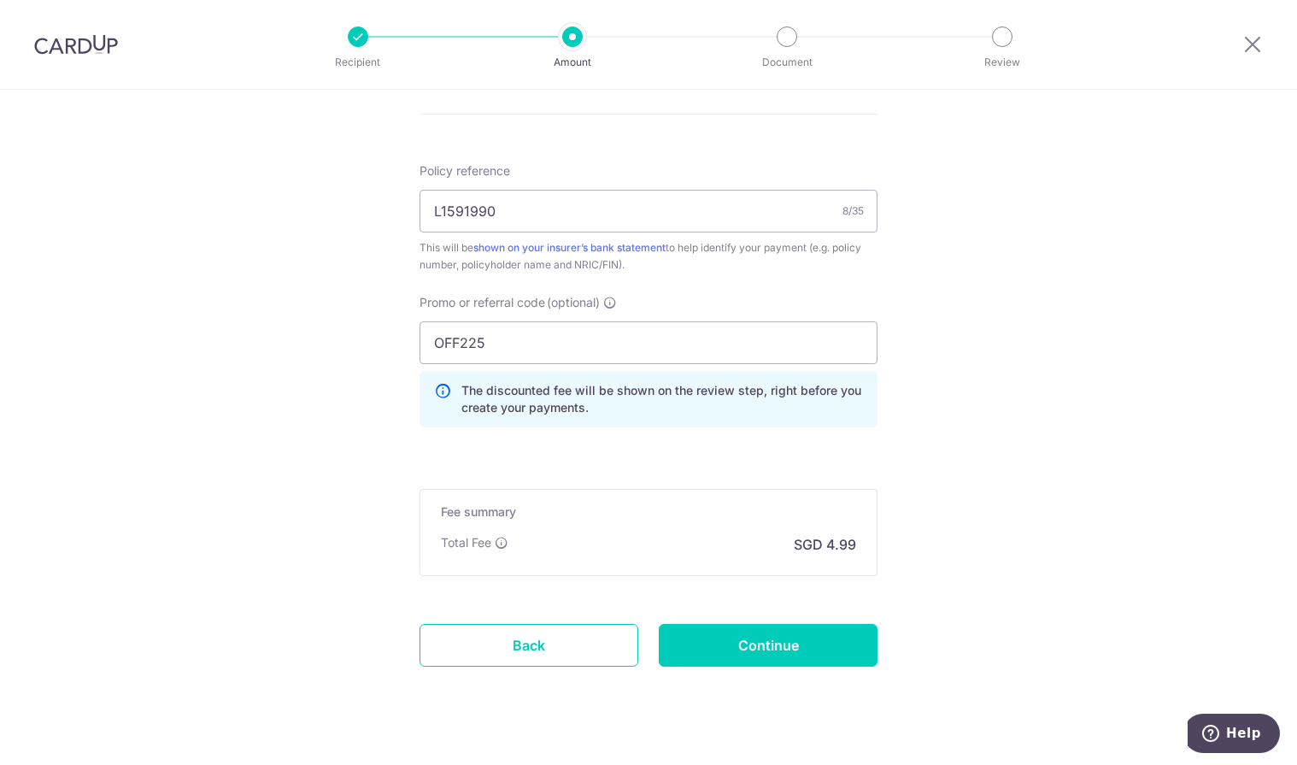
scroll to position [1087, 0]
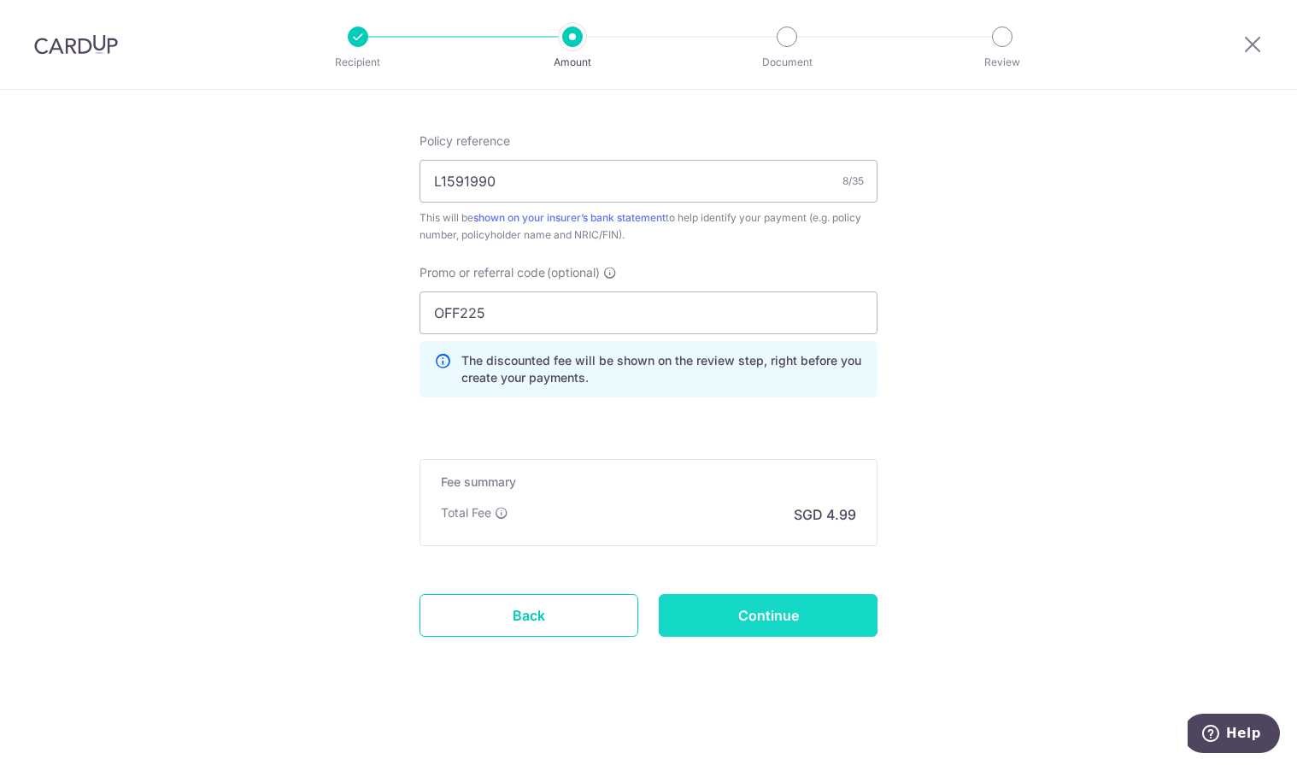
click at [774, 624] on input "Continue" at bounding box center [768, 615] width 219 height 43
type input "Update Schedule"
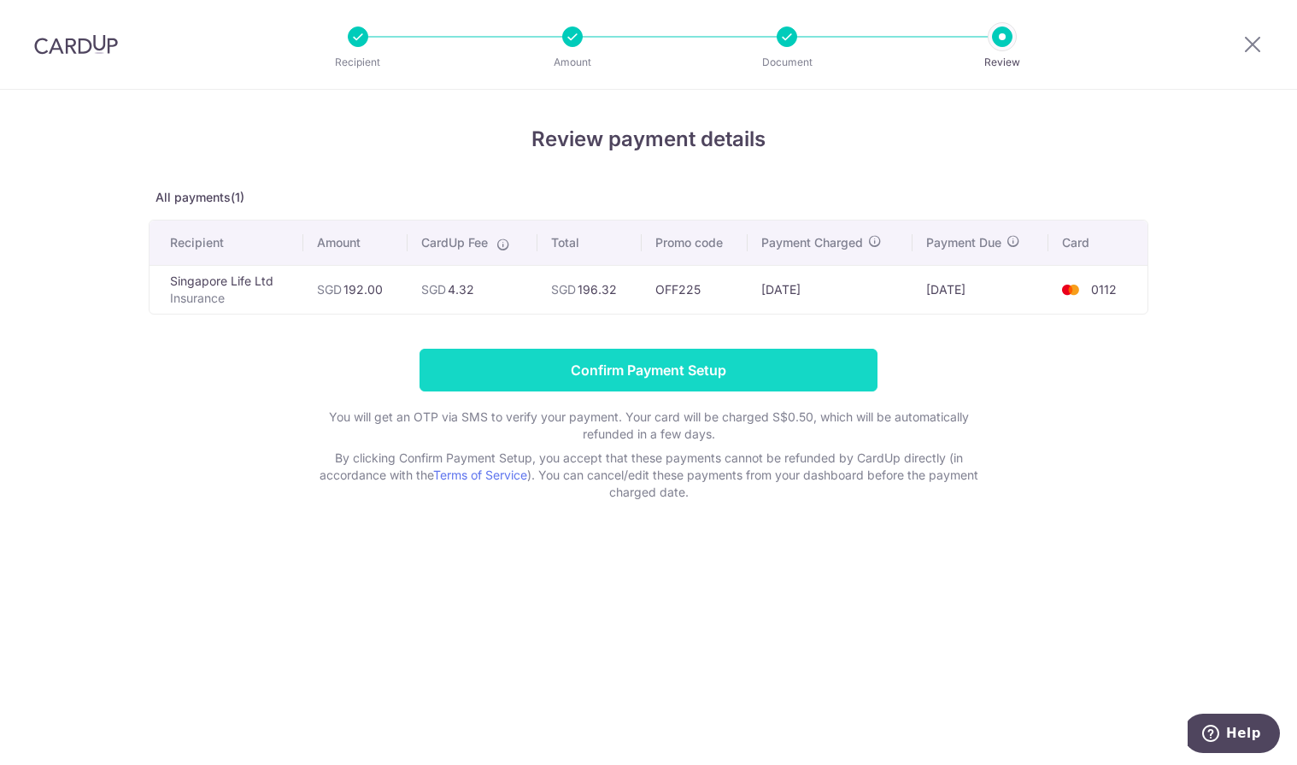
click at [706, 366] on input "Confirm Payment Setup" at bounding box center [648, 370] width 458 height 43
